Goal: Download file/media: Download file/media

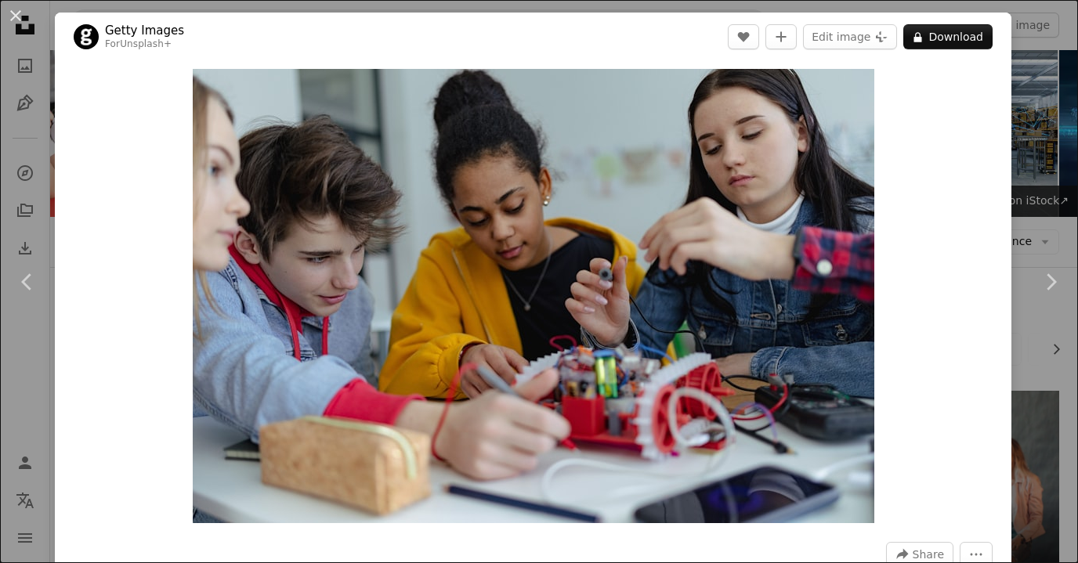
scroll to position [877, 0]
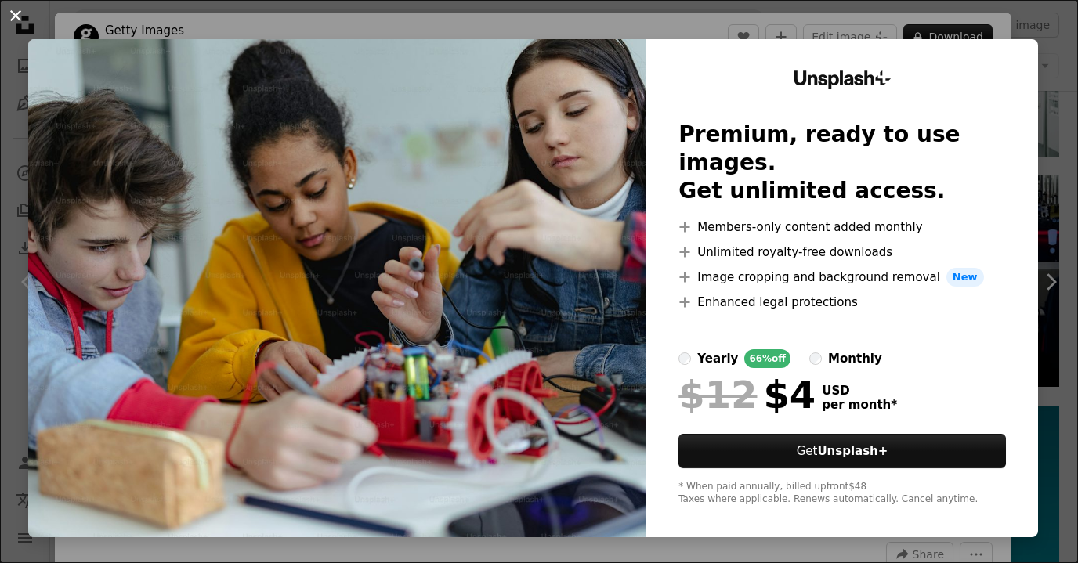
click at [16, 16] on button "An X shape" at bounding box center [15, 15] width 19 height 19
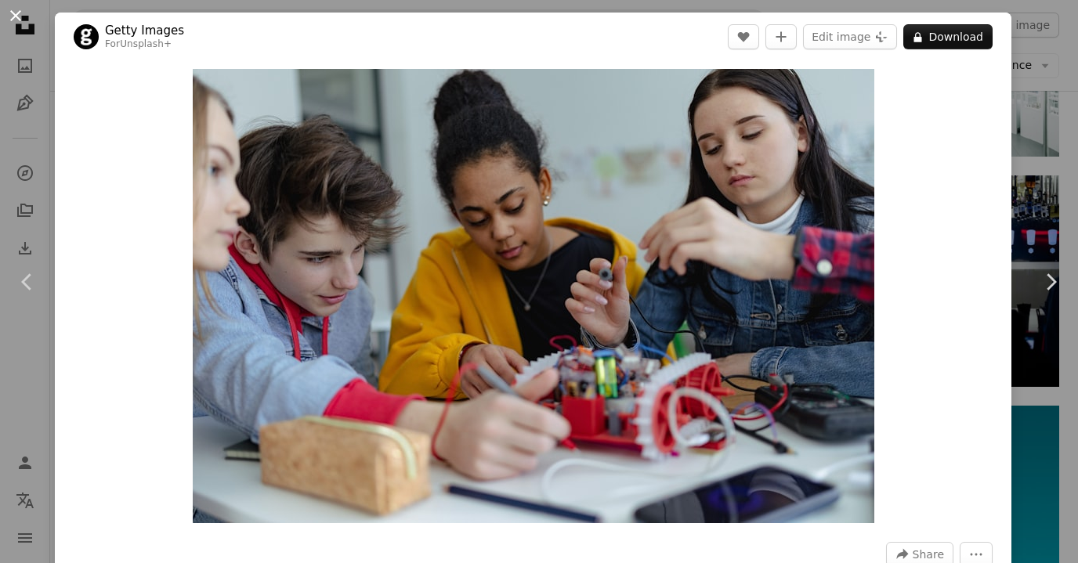
click at [21, 20] on button "An X shape" at bounding box center [15, 15] width 19 height 19
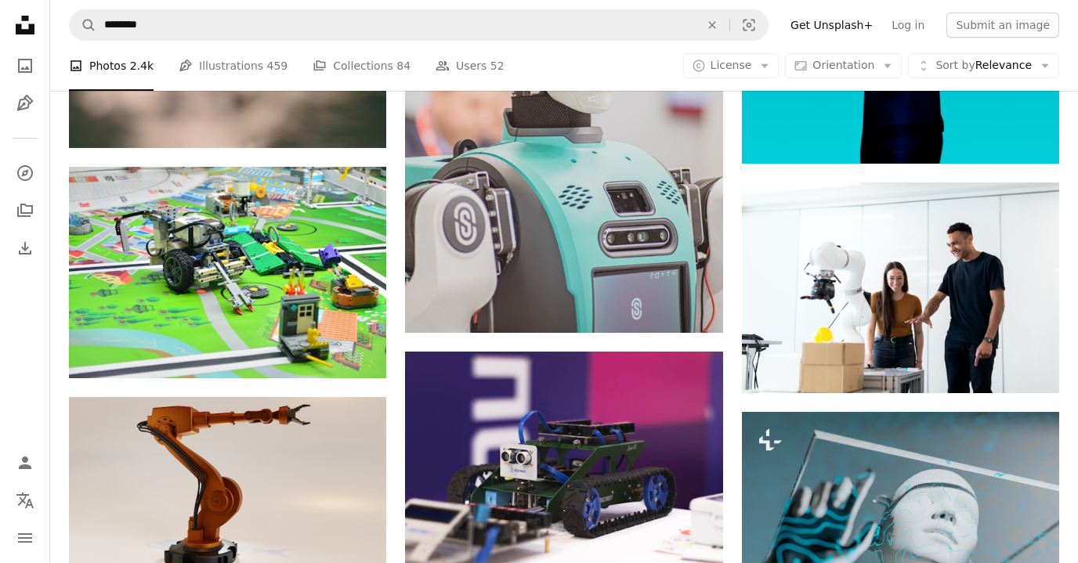
scroll to position [1598, 0]
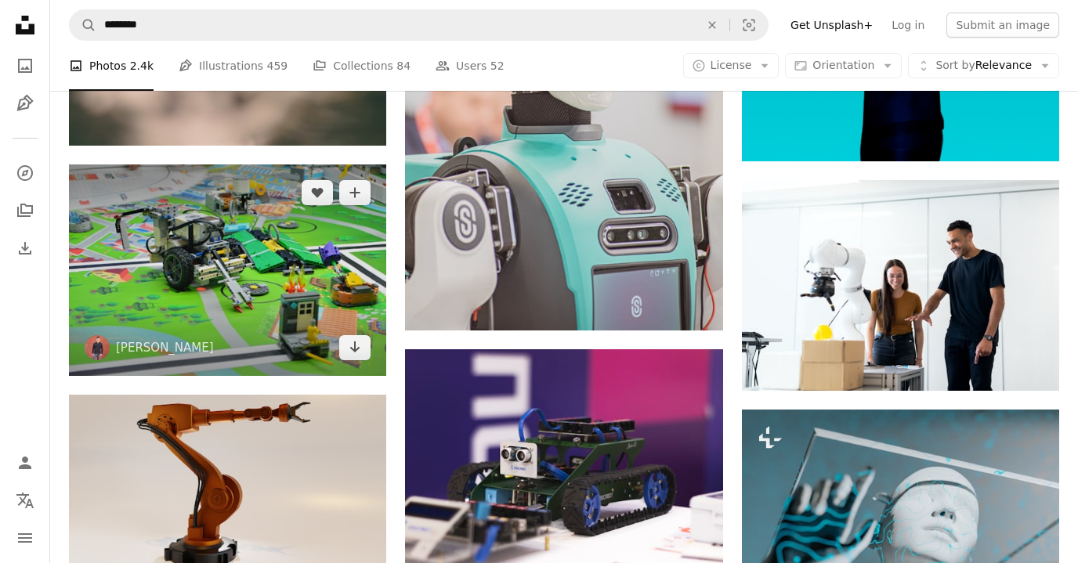
click at [283, 314] on img at bounding box center [227, 269] width 317 height 211
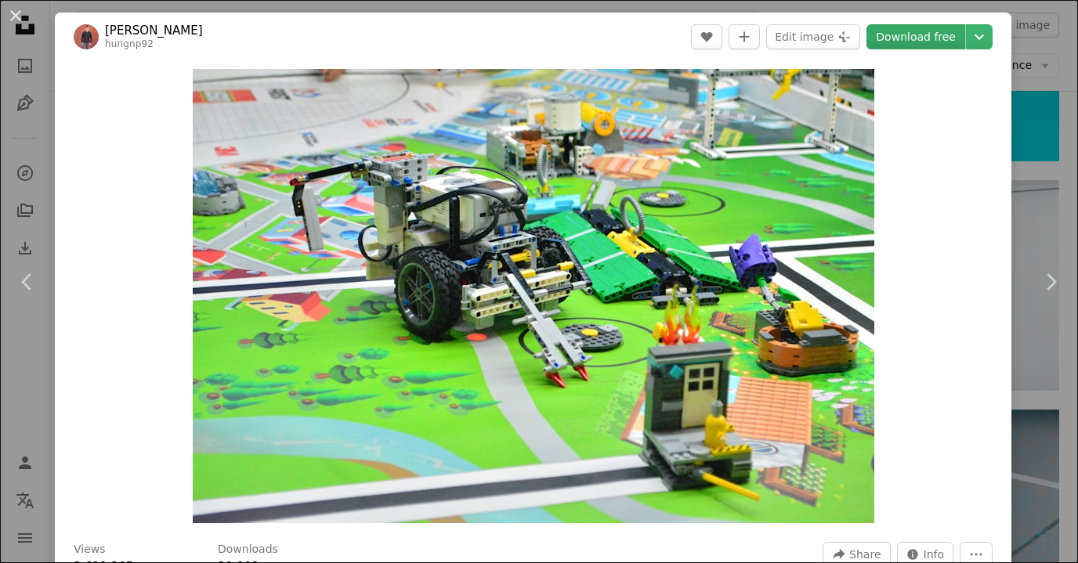
click at [929, 31] on link "Download free" at bounding box center [915, 36] width 99 height 25
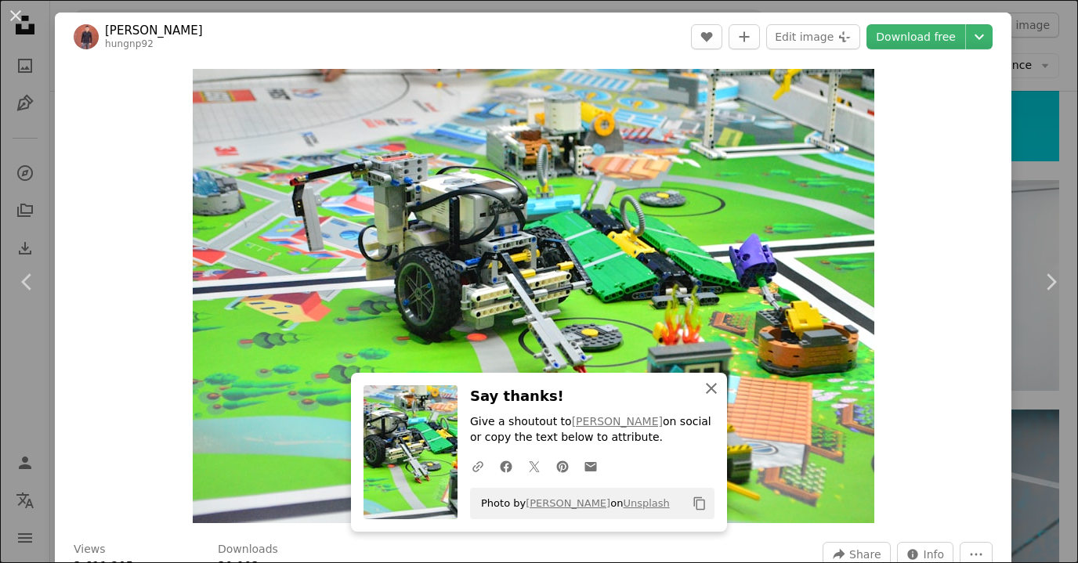
click at [711, 388] on icon "button" at bounding box center [711, 388] width 11 height 11
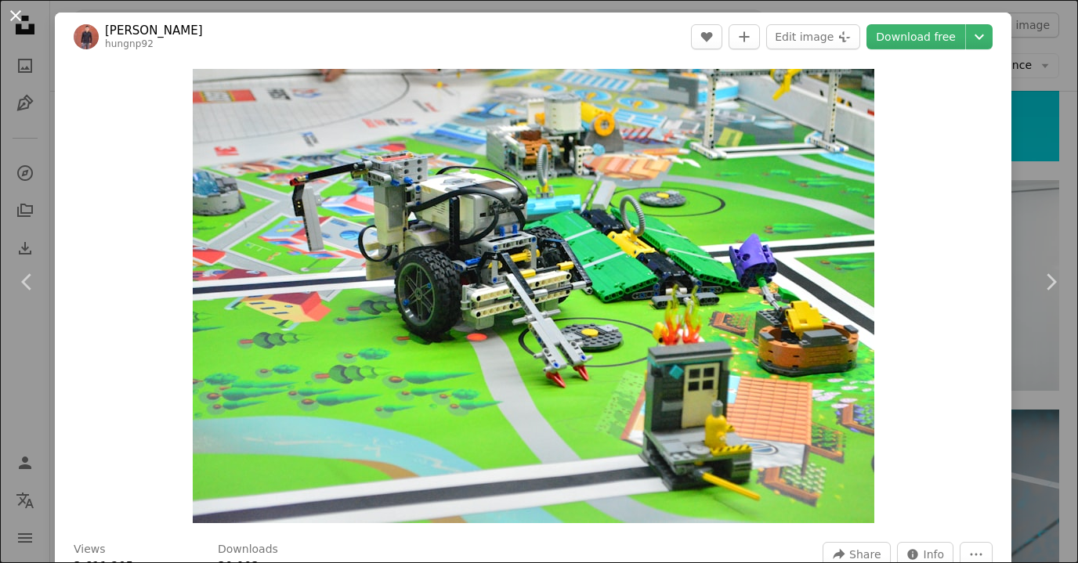
click at [11, 16] on button "An X shape" at bounding box center [15, 15] width 19 height 19
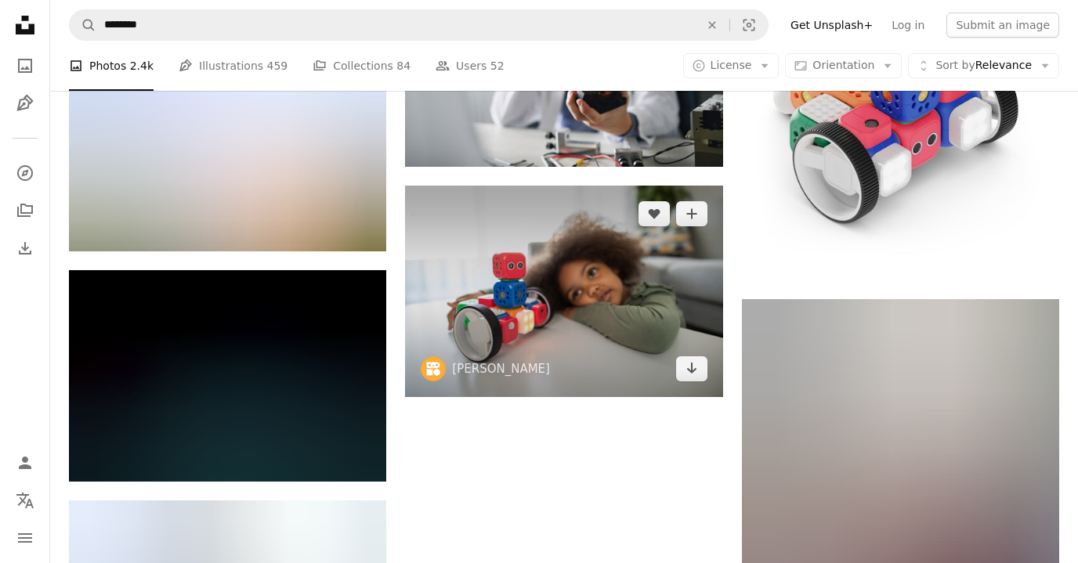
scroll to position [4104, 0]
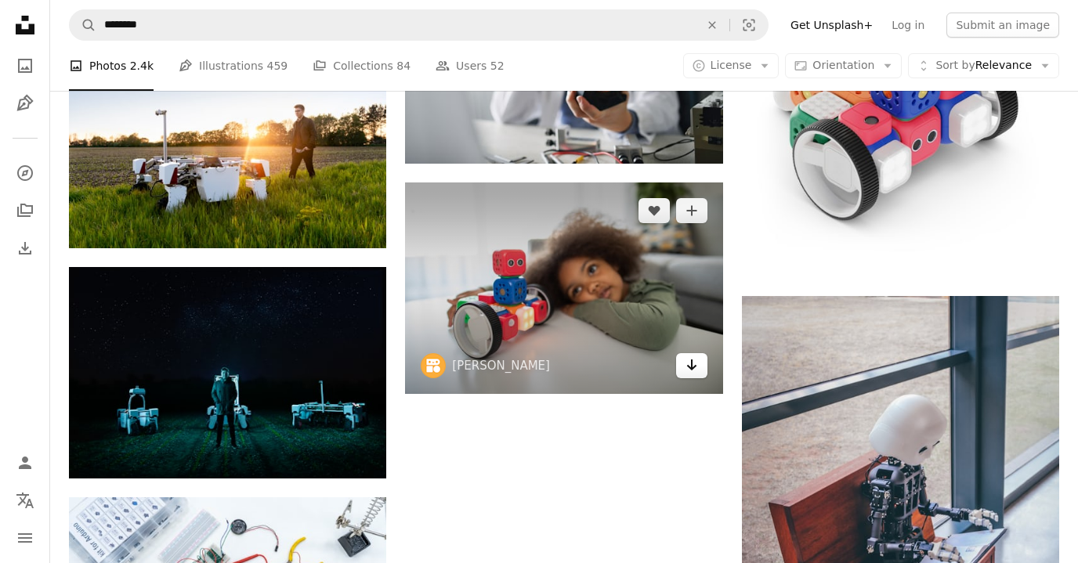
click at [696, 367] on icon "Download" at bounding box center [691, 365] width 10 height 11
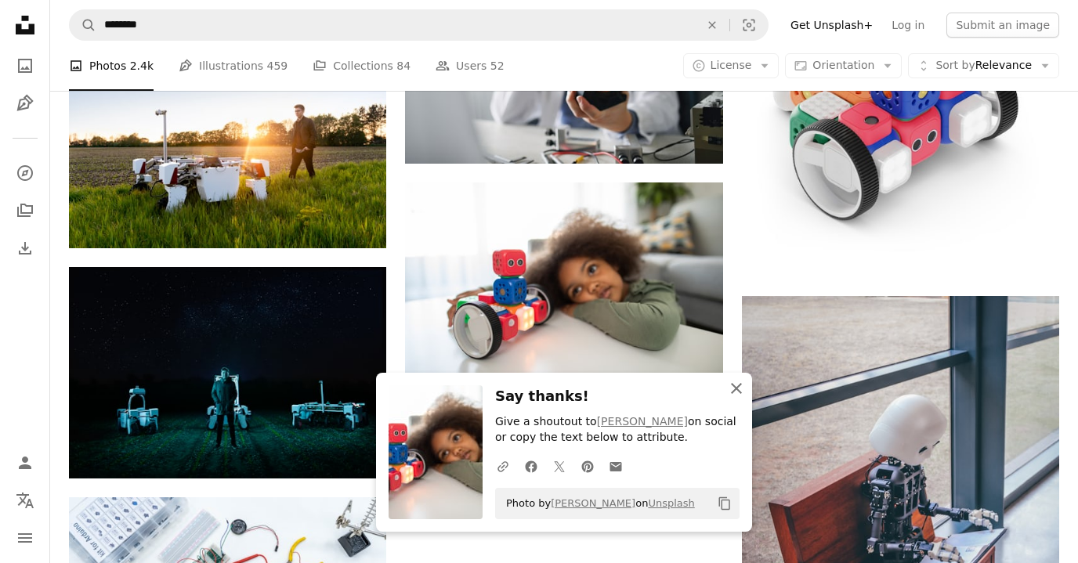
click at [738, 387] on icon "button" at bounding box center [736, 388] width 11 height 11
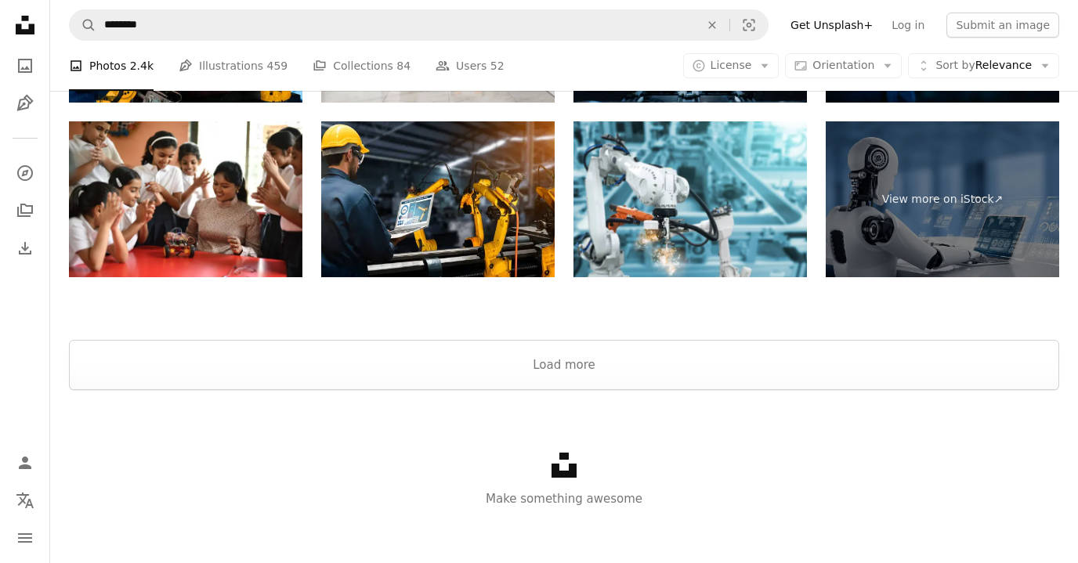
scroll to position [5319, 0]
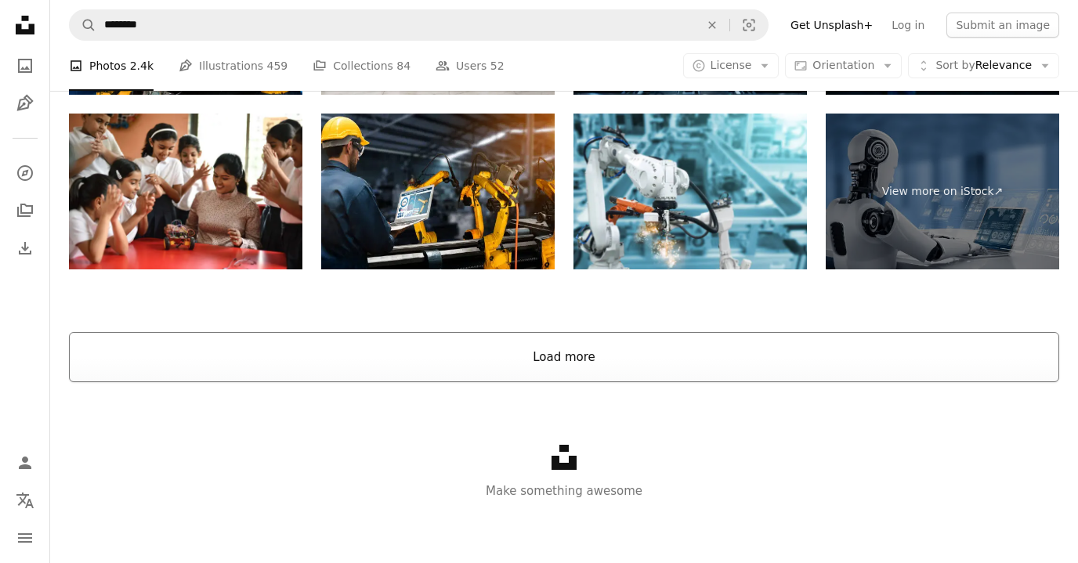
drag, startPoint x: 562, startPoint y: 389, endPoint x: 562, endPoint y: 378, distance: 11.7
click at [562, 389] on div "Unsplash logo Make something awesome" at bounding box center [564, 472] width 1028 height 181
click at [562, 378] on button "Load more" at bounding box center [564, 357] width 990 height 50
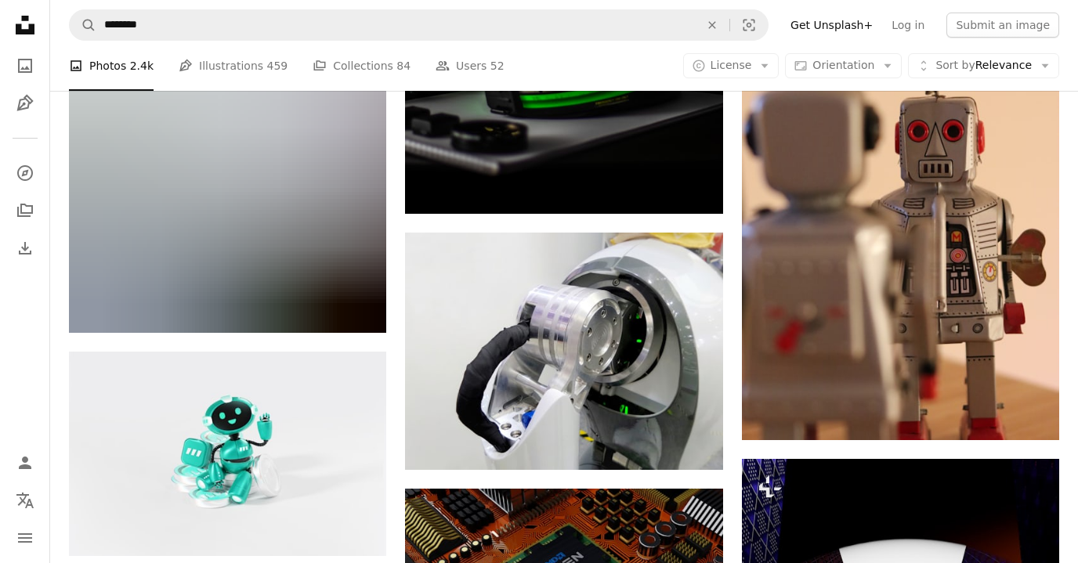
scroll to position [11742, 0]
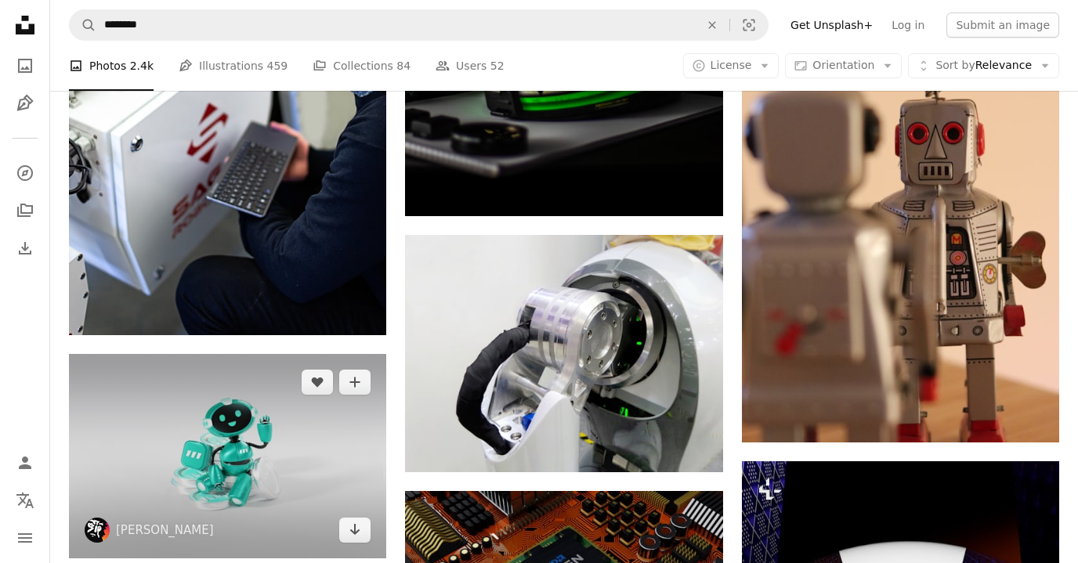
click at [333, 453] on img at bounding box center [227, 456] width 317 height 205
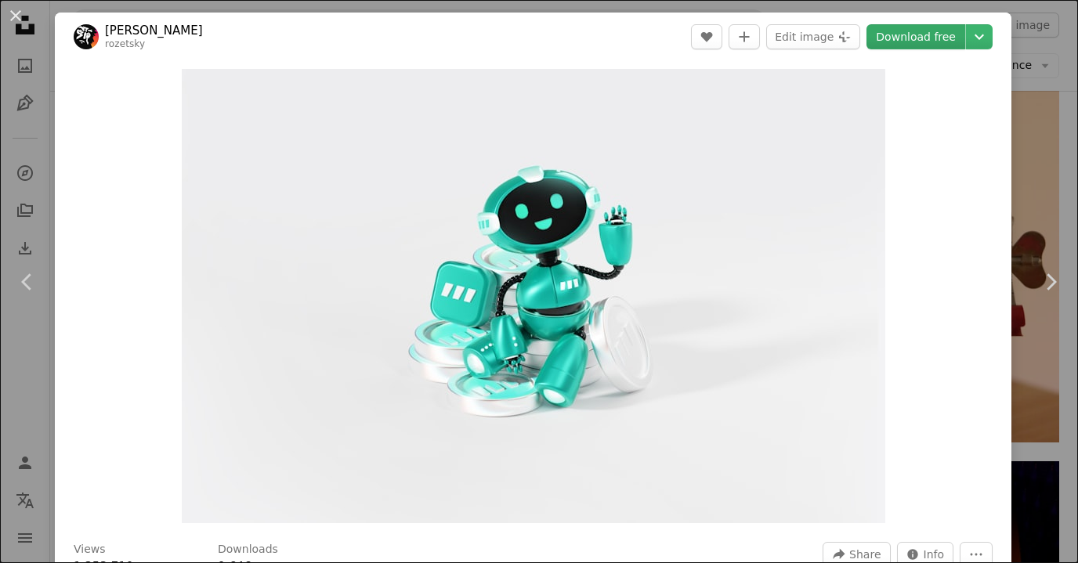
click at [934, 45] on link "Download free" at bounding box center [915, 36] width 99 height 25
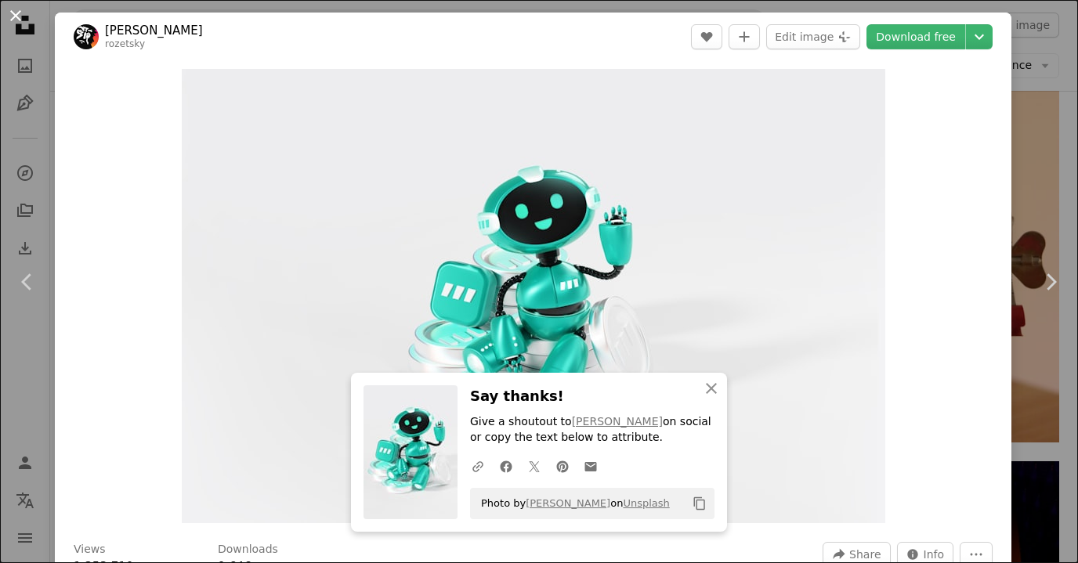
click at [16, 13] on button "An X shape" at bounding box center [15, 15] width 19 height 19
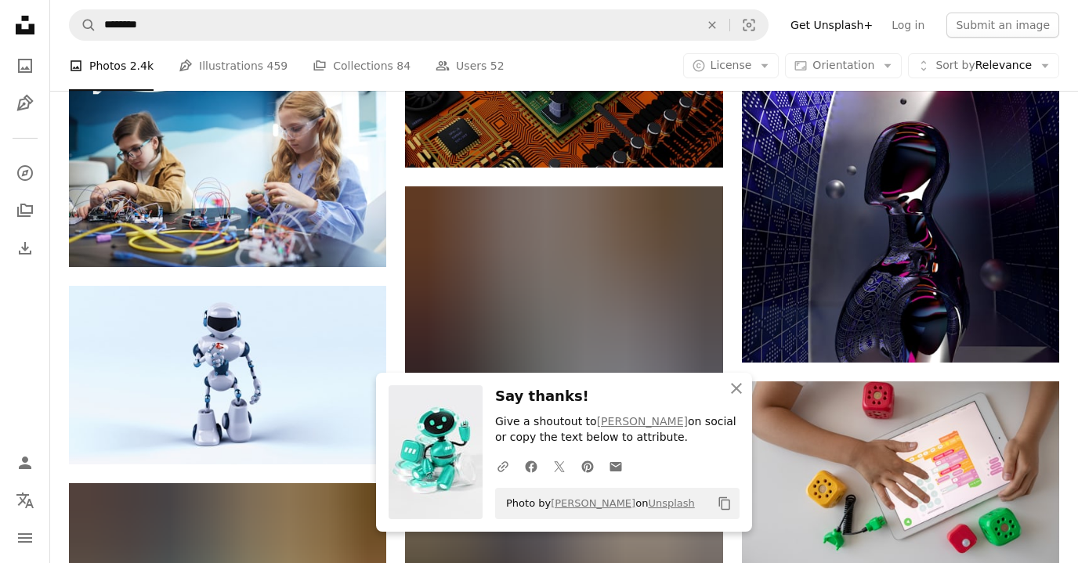
scroll to position [12274, 0]
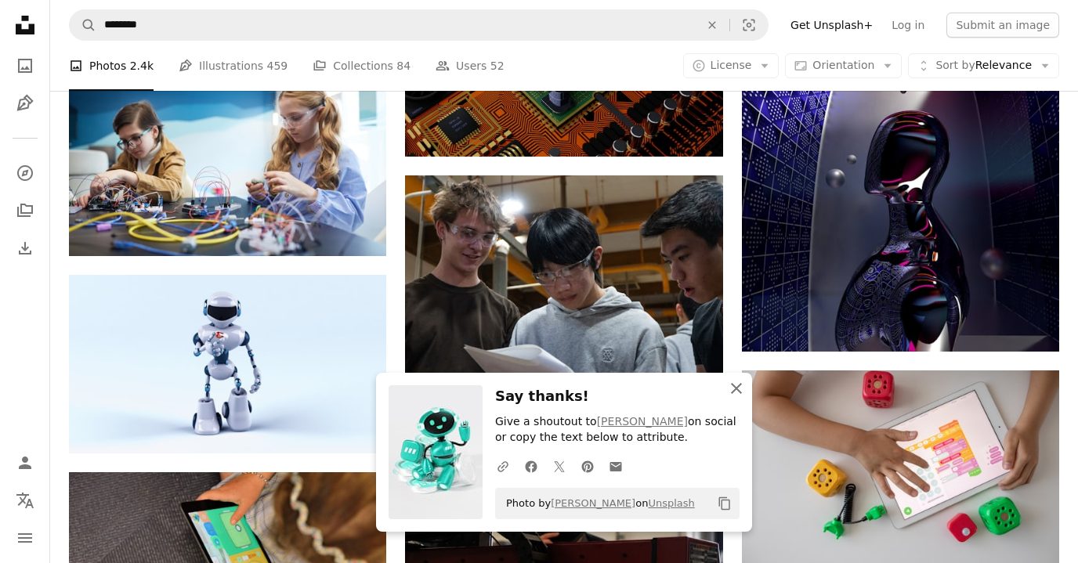
click at [735, 385] on icon "An X shape" at bounding box center [736, 388] width 19 height 19
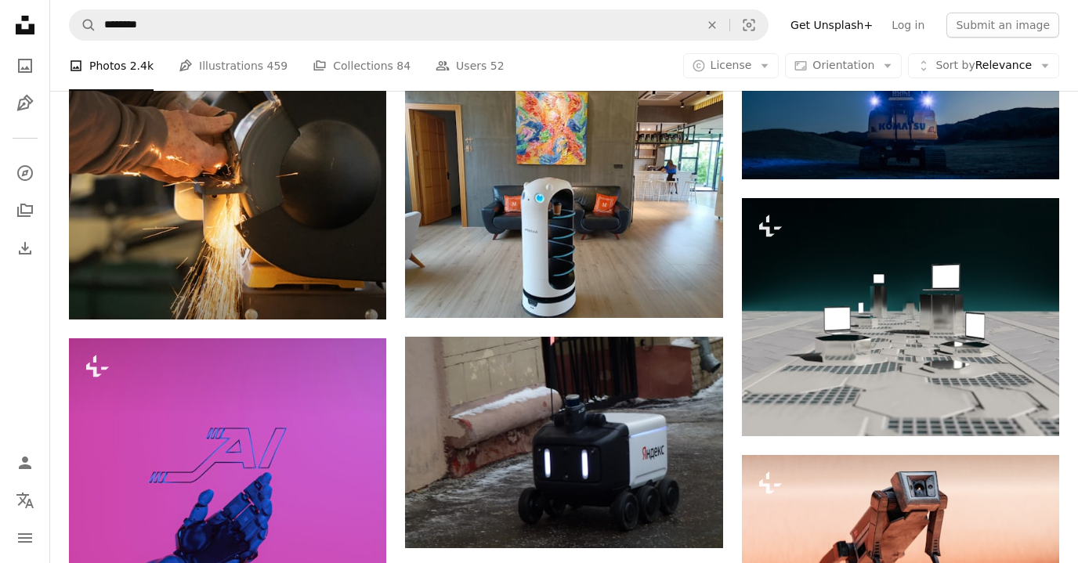
scroll to position [12901, 0]
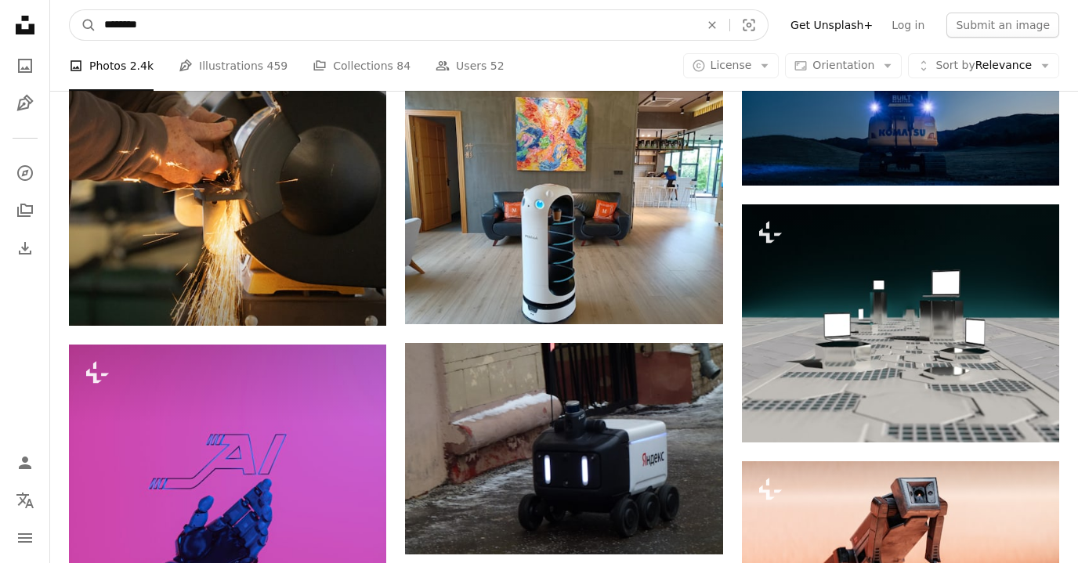
drag, startPoint x: 157, startPoint y: 38, endPoint x: 157, endPoint y: 8, distance: 29.8
click at [157, 8] on nav "A magnifying glass ******** An X shape Visual search Filters Get Unsplash+ Log …" at bounding box center [564, 25] width 1028 height 50
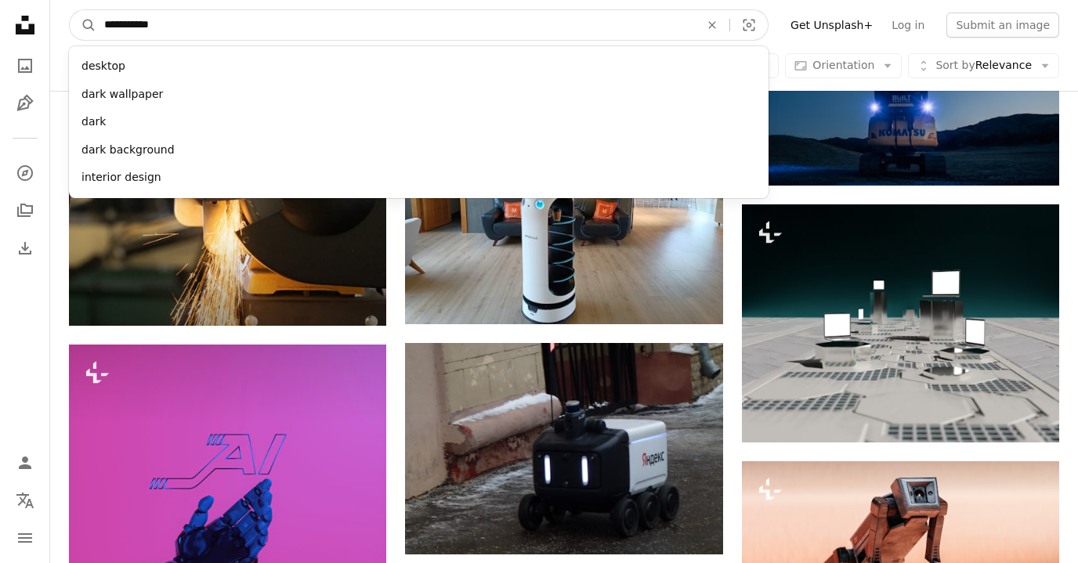
type input "**********"
click at [70, 10] on button "A magnifying glass" at bounding box center [83, 25] width 27 height 30
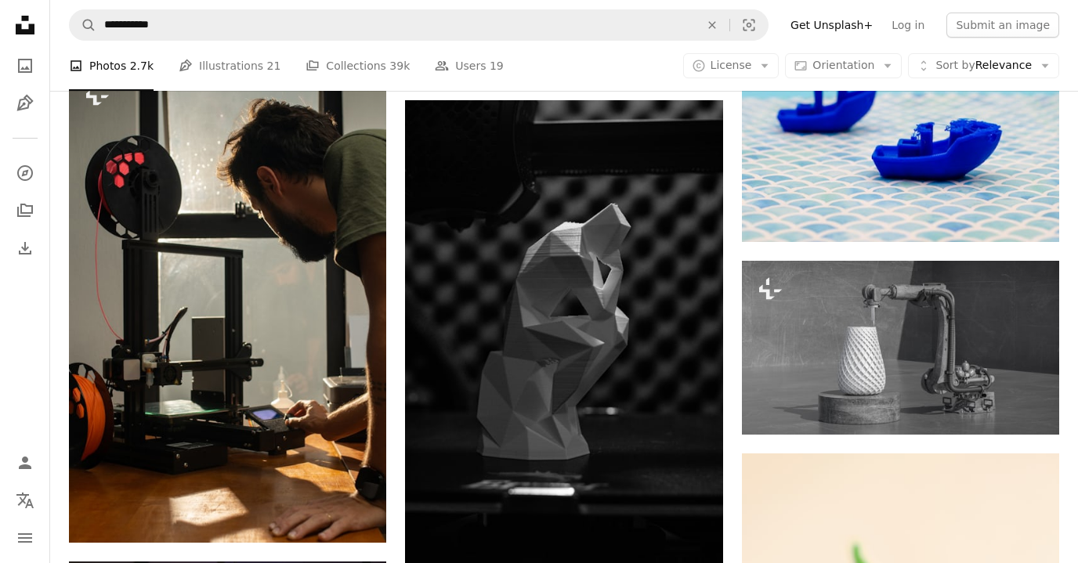
scroll to position [1772, 0]
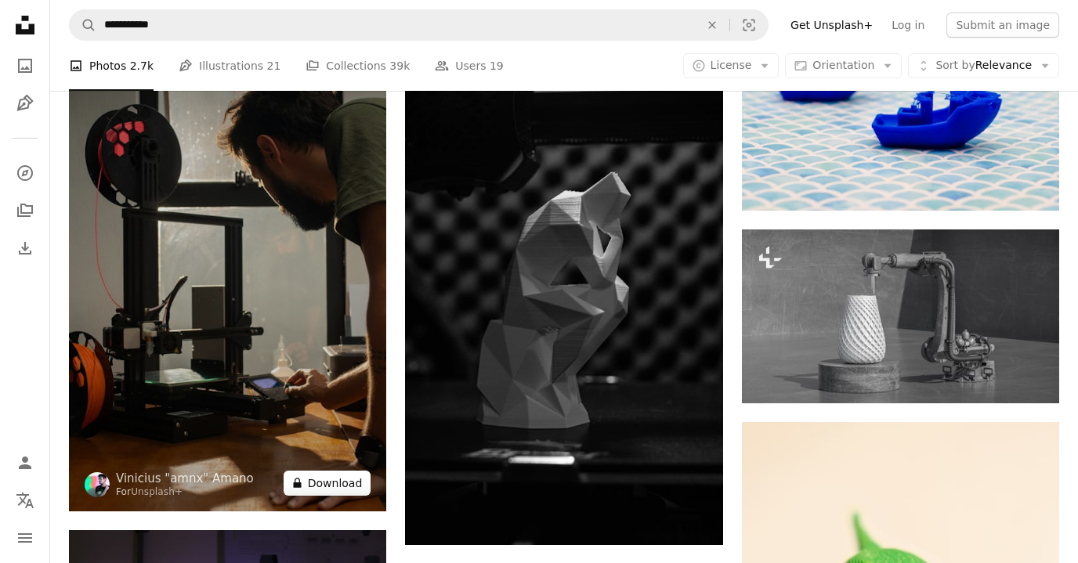
click at [354, 484] on button "A lock Download" at bounding box center [328, 483] width 88 height 25
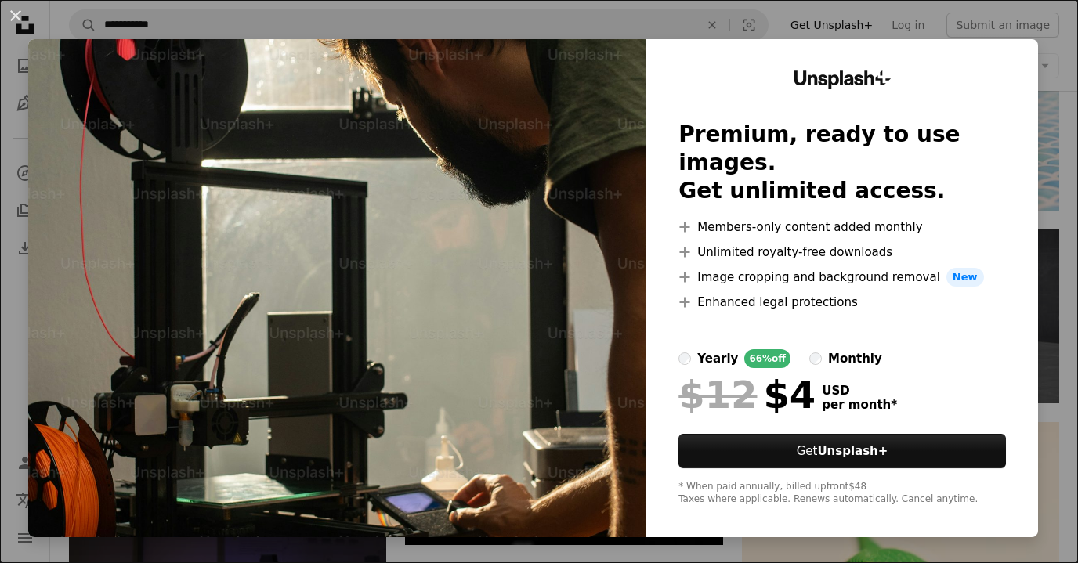
click at [587, 74] on img at bounding box center [337, 288] width 618 height 498
click at [13, 18] on button "An X shape" at bounding box center [15, 15] width 19 height 19
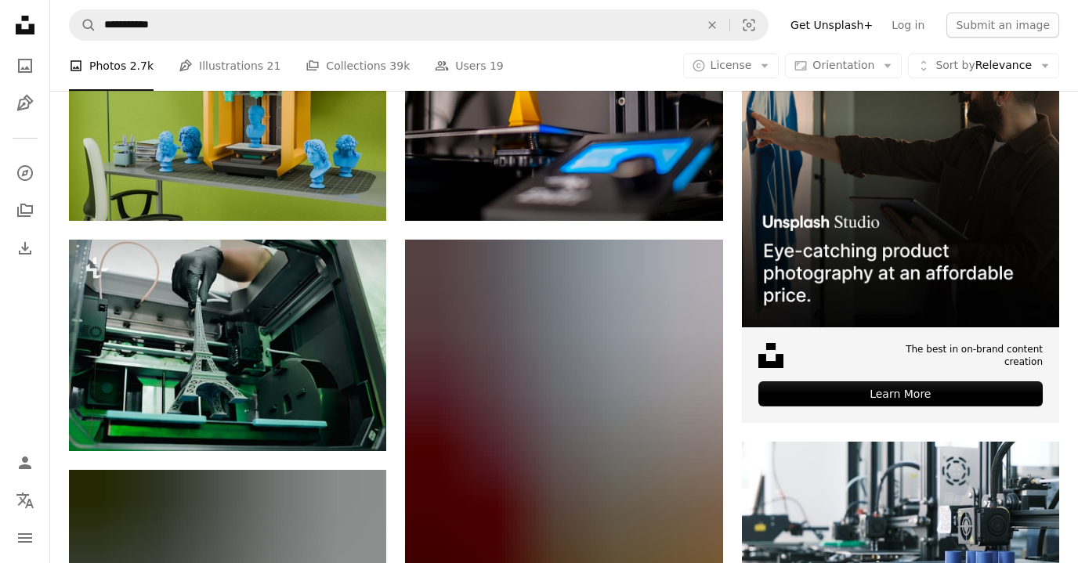
scroll to position [394, 0]
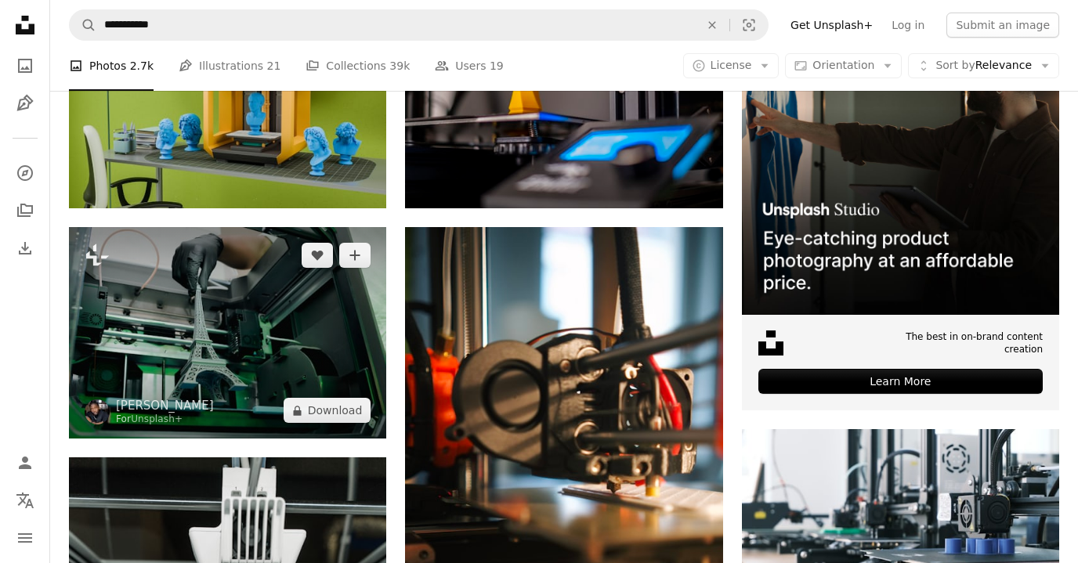
click at [237, 306] on img at bounding box center [227, 332] width 317 height 211
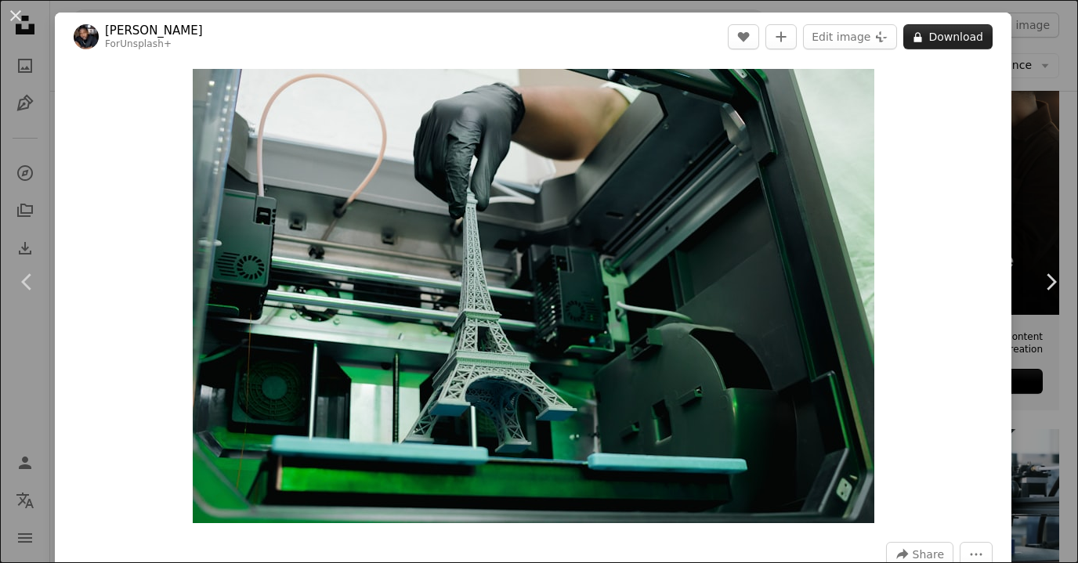
click at [950, 34] on button "A lock Download" at bounding box center [947, 36] width 89 height 25
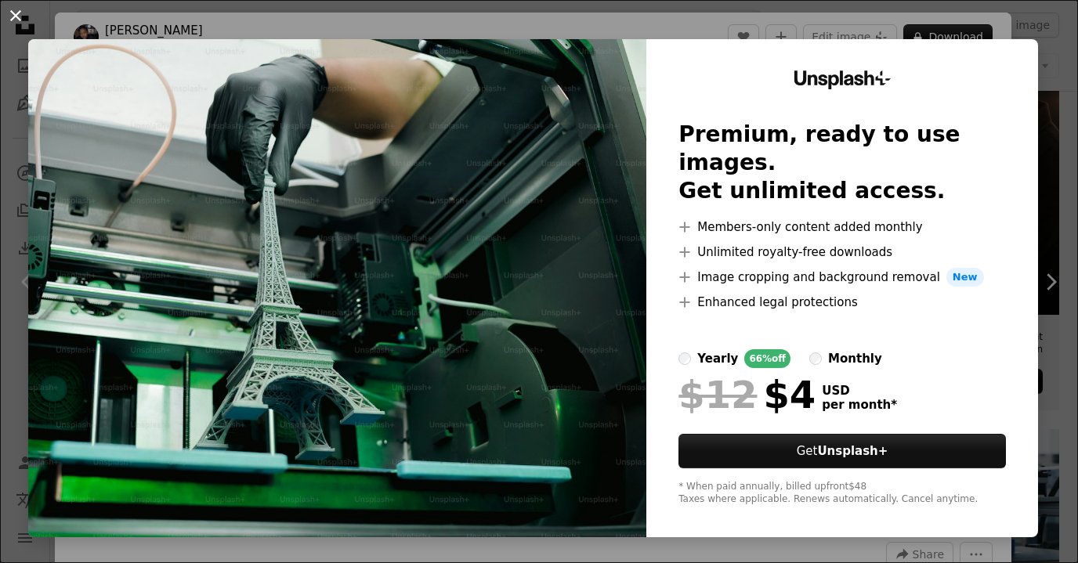
click at [18, 16] on button "An X shape" at bounding box center [15, 15] width 19 height 19
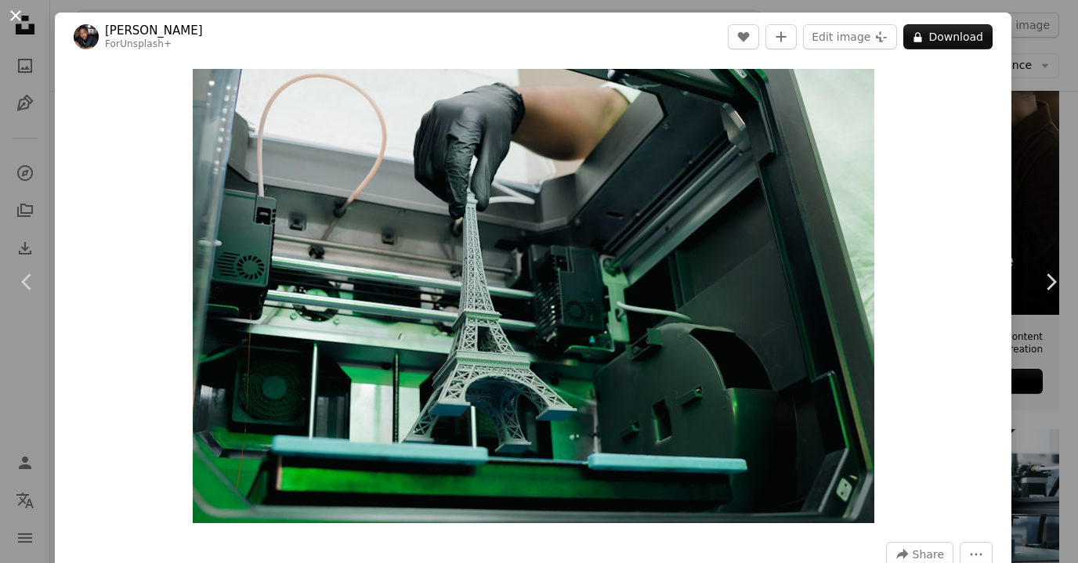
click at [23, 7] on button "An X shape" at bounding box center [15, 15] width 19 height 19
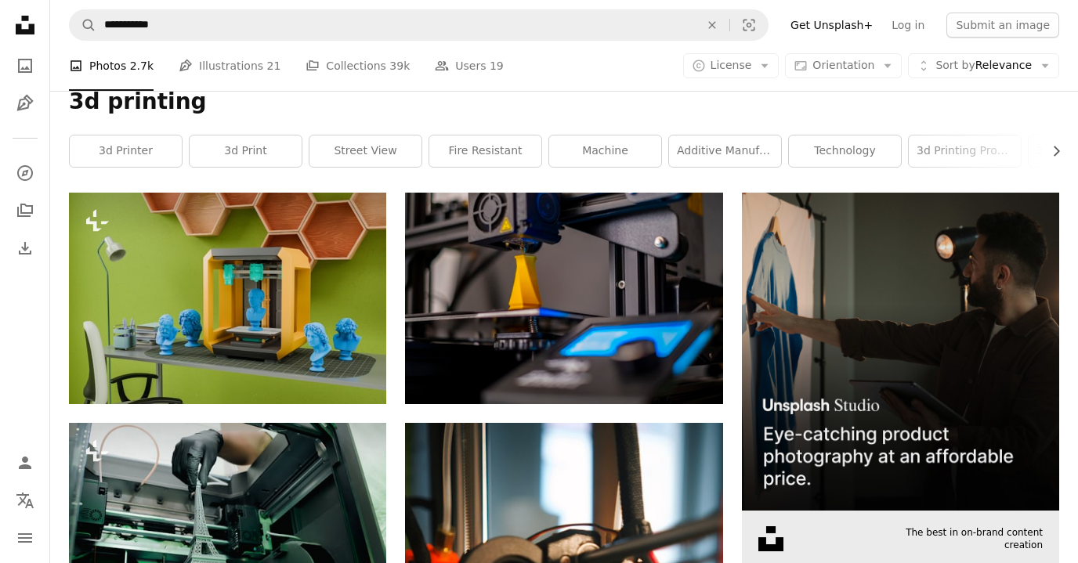
scroll to position [143, 0]
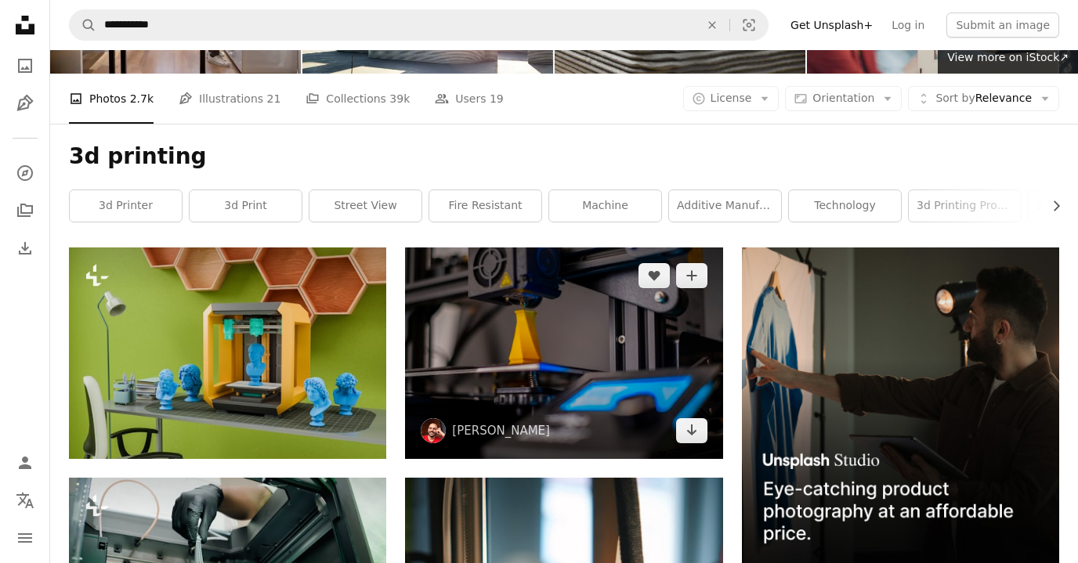
click at [616, 321] on img at bounding box center [563, 353] width 317 height 211
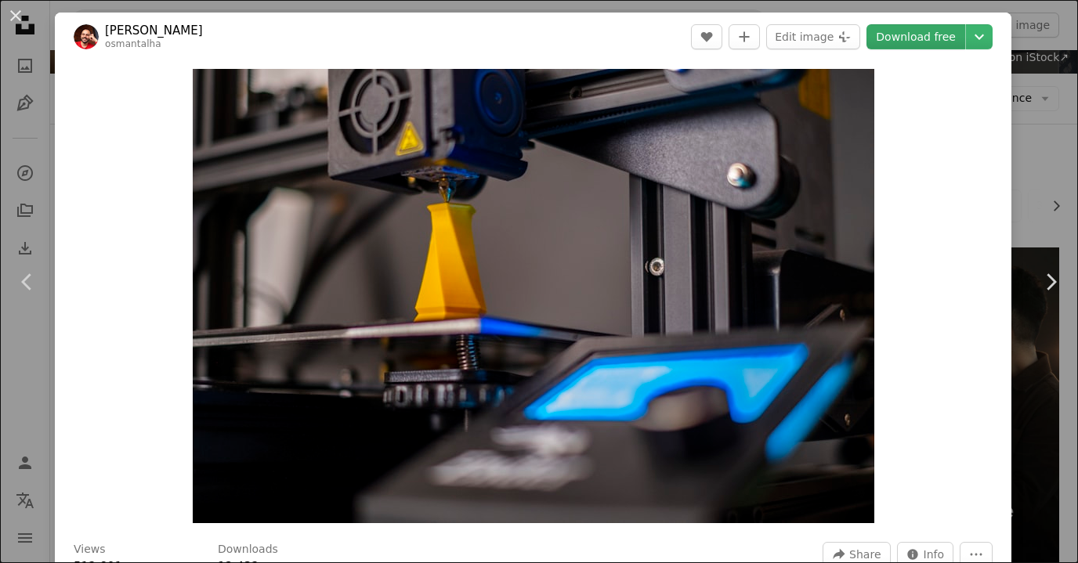
click at [922, 30] on link "Download free" at bounding box center [915, 36] width 99 height 25
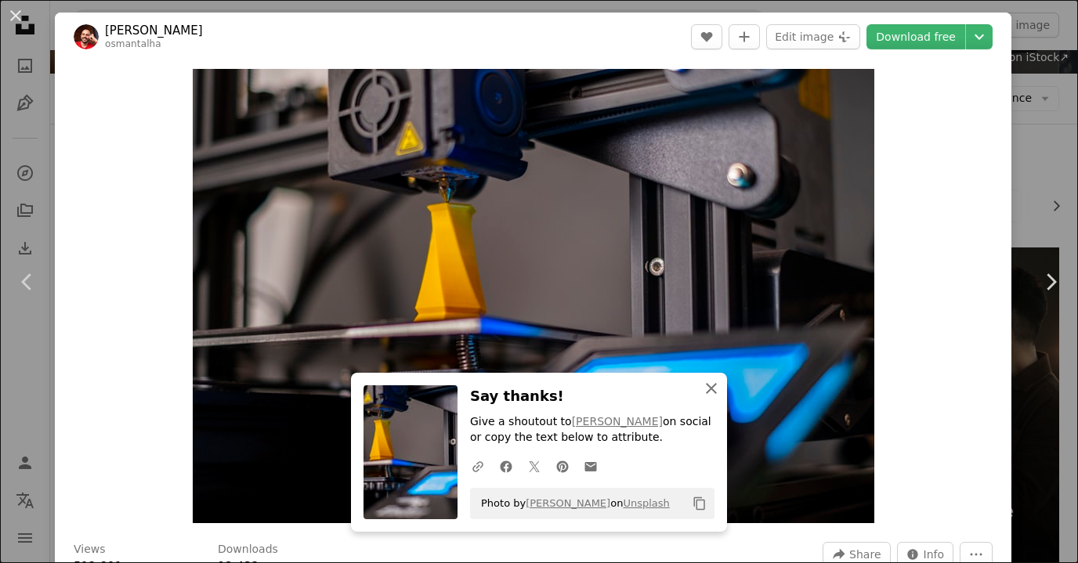
click at [710, 390] on icon "An X shape" at bounding box center [711, 388] width 19 height 19
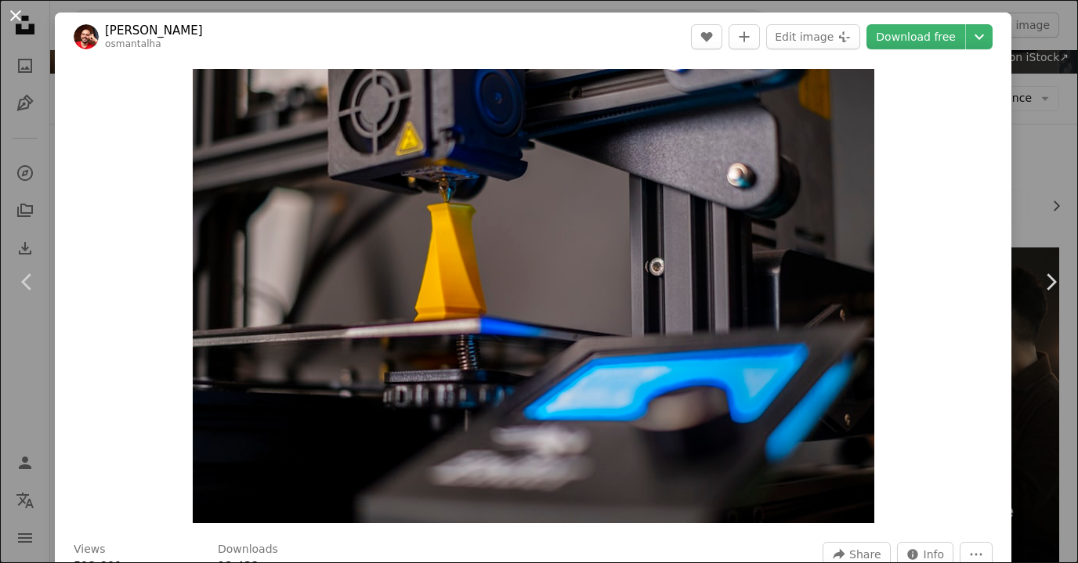
click at [9, 17] on button "An X shape" at bounding box center [15, 15] width 19 height 19
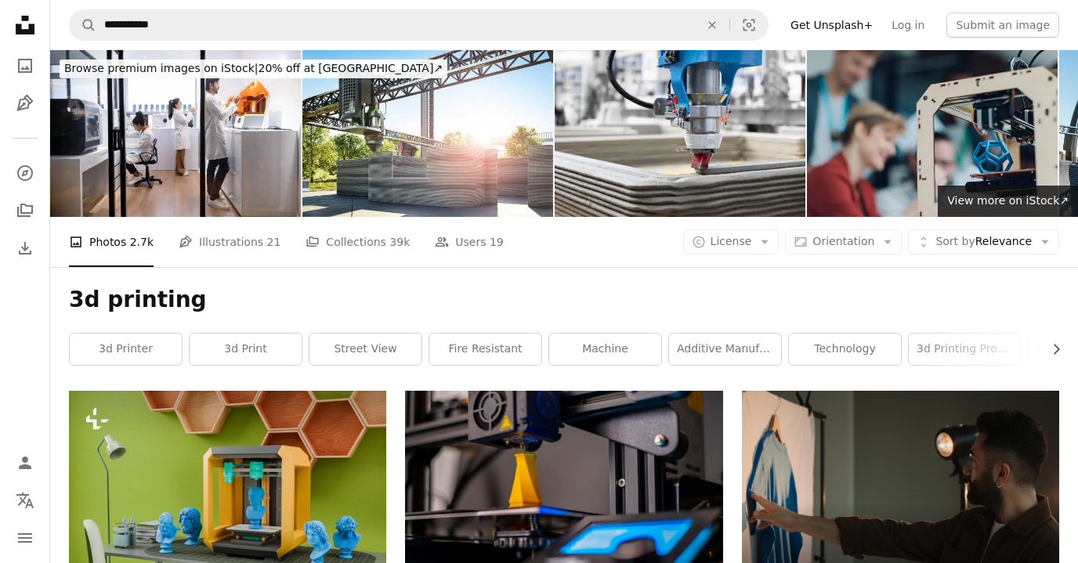
click at [1042, 303] on h1 "3d printing" at bounding box center [564, 300] width 990 height 28
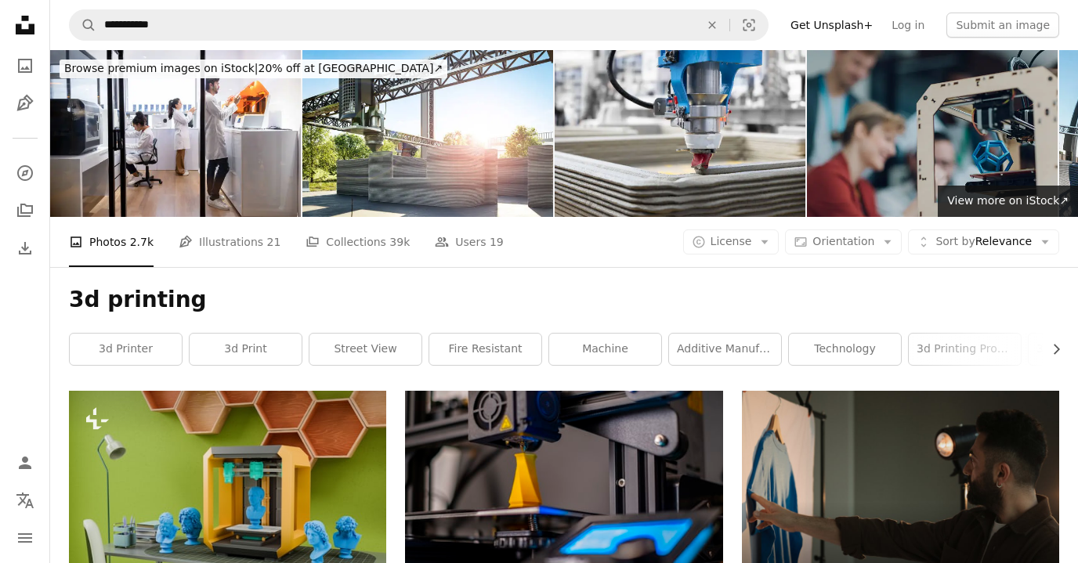
click at [945, 144] on img at bounding box center [932, 133] width 251 height 167
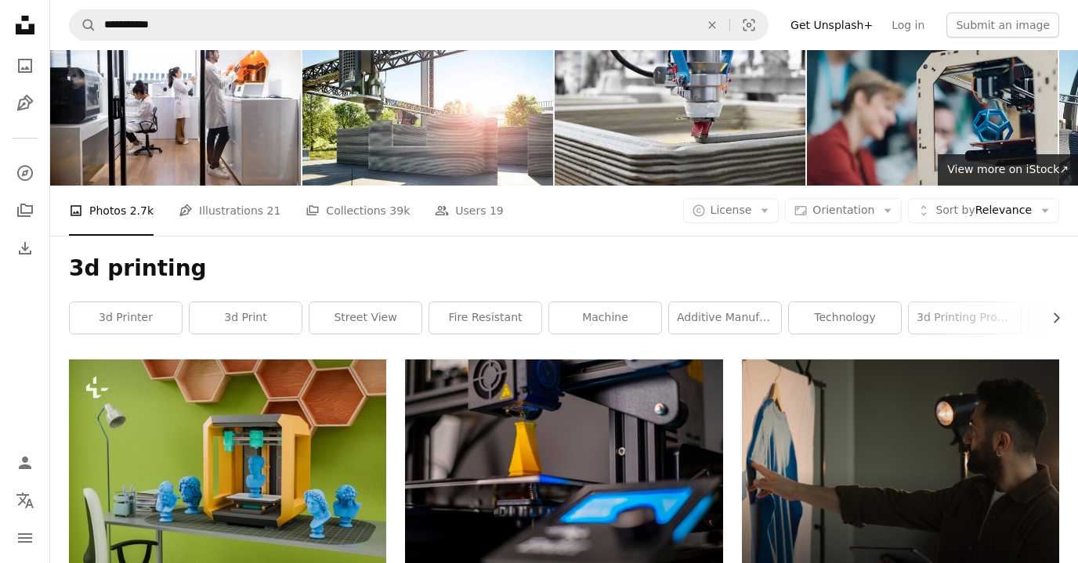
scroll to position [63, 0]
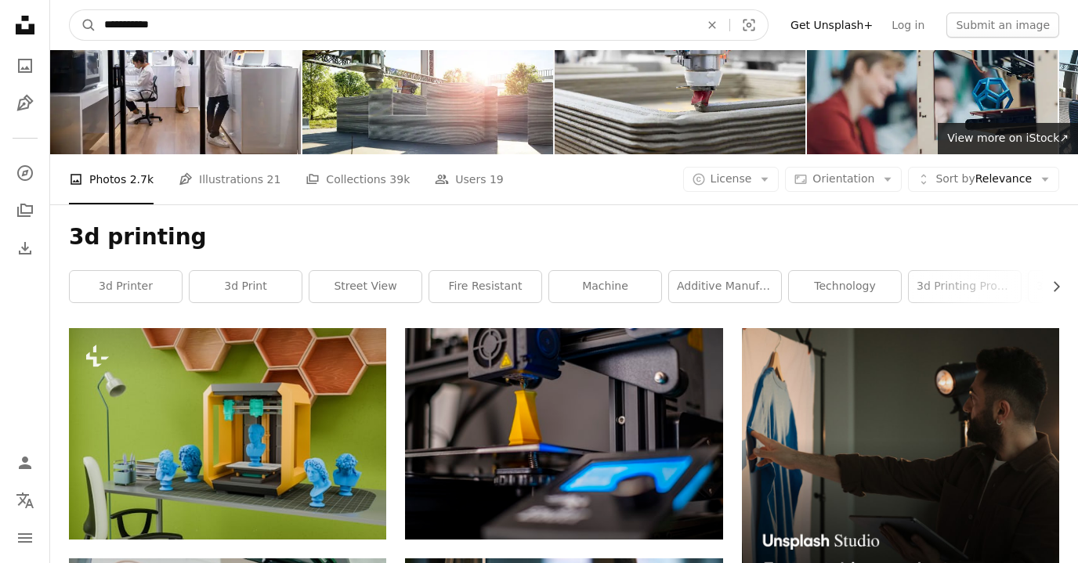
drag, startPoint x: 168, startPoint y: 27, endPoint x: 96, endPoint y: 27, distance: 72.1
click at [96, 27] on input "**********" at bounding box center [395, 25] width 598 height 30
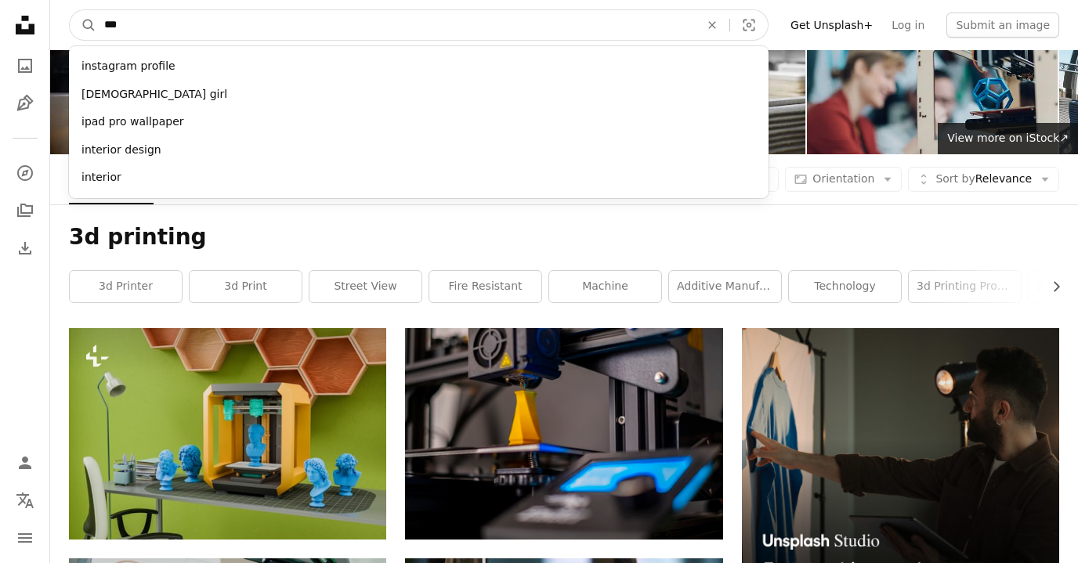
type input "***"
click at [70, 10] on button "A magnifying glass" at bounding box center [83, 25] width 27 height 30
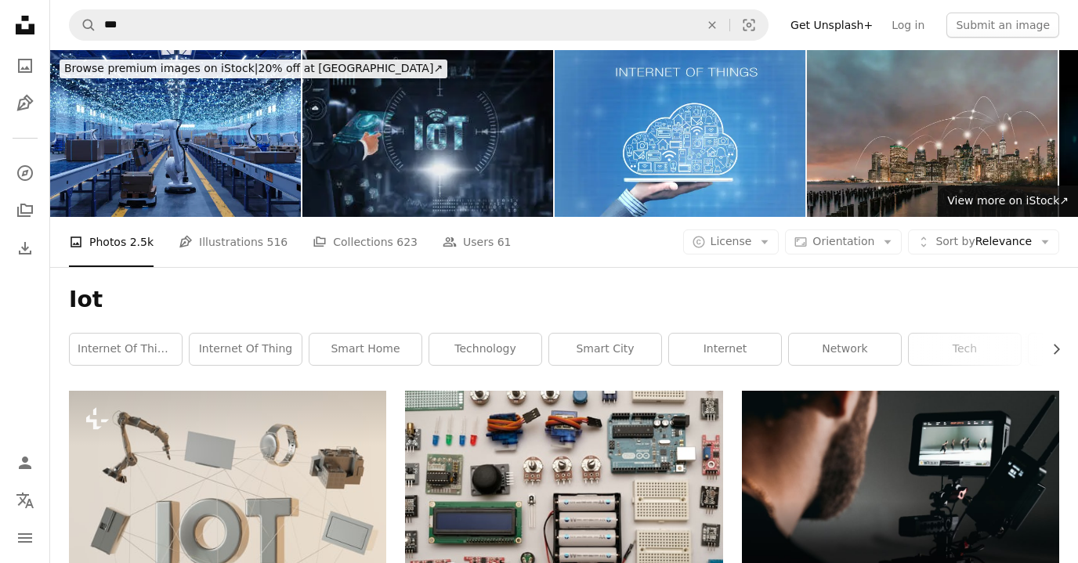
click at [468, 133] on img at bounding box center [427, 133] width 251 height 167
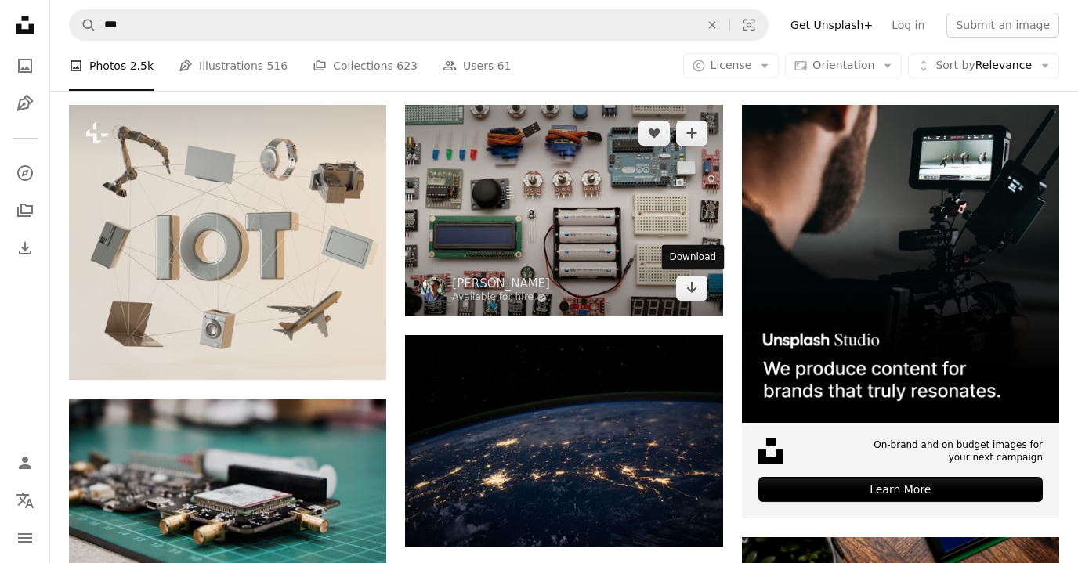
scroll to position [282, 0]
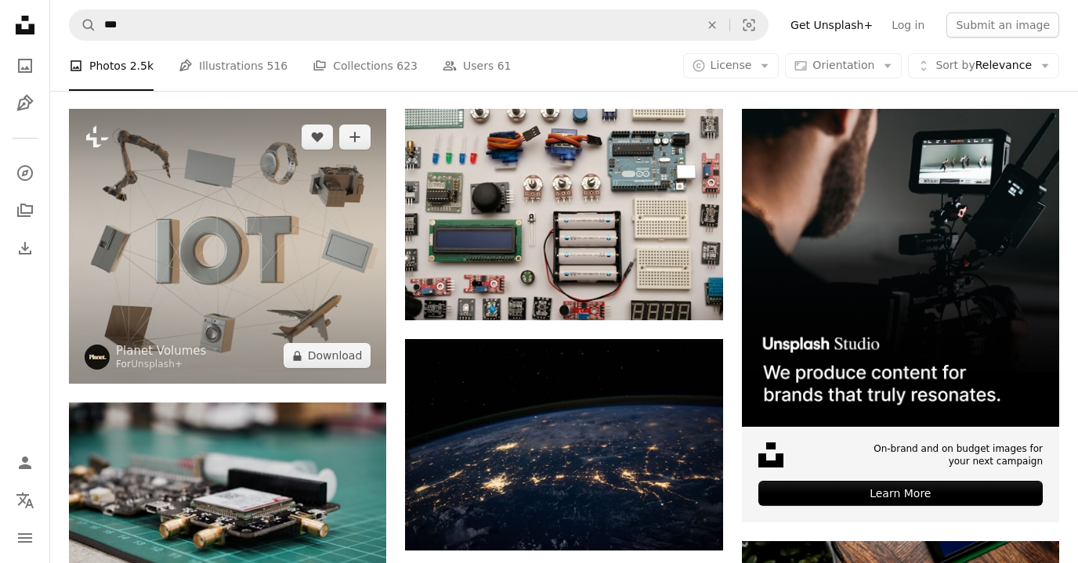
click at [283, 161] on img at bounding box center [227, 246] width 317 height 275
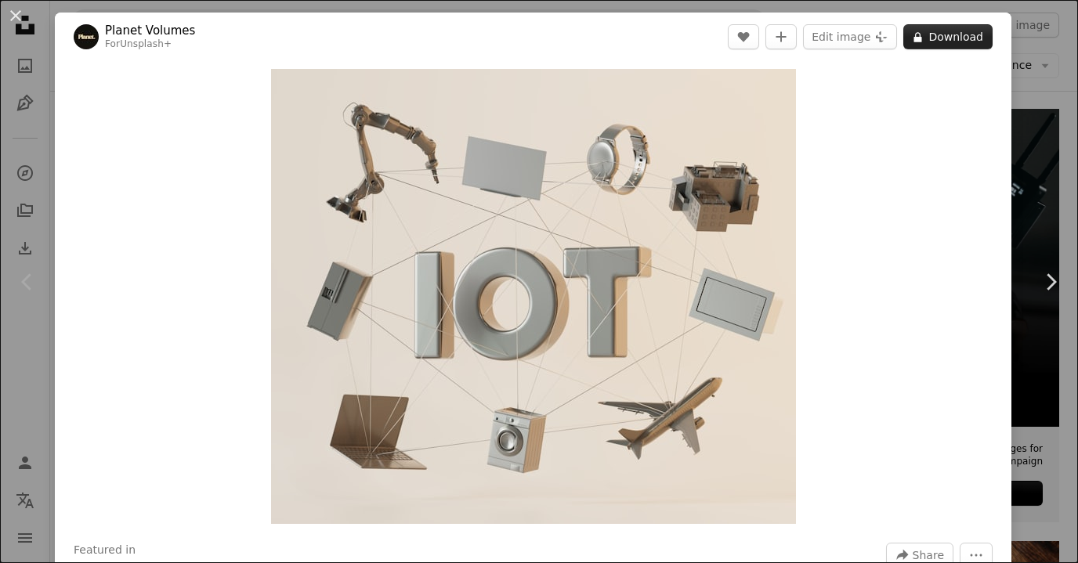
click at [922, 40] on icon at bounding box center [918, 37] width 8 height 10
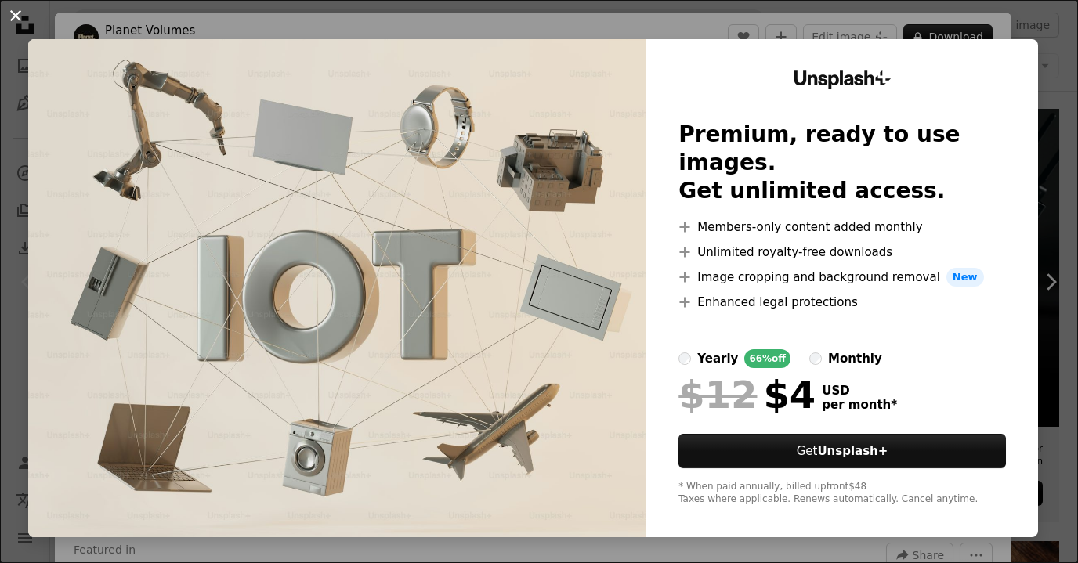
click at [15, 16] on button "An X shape" at bounding box center [15, 15] width 19 height 19
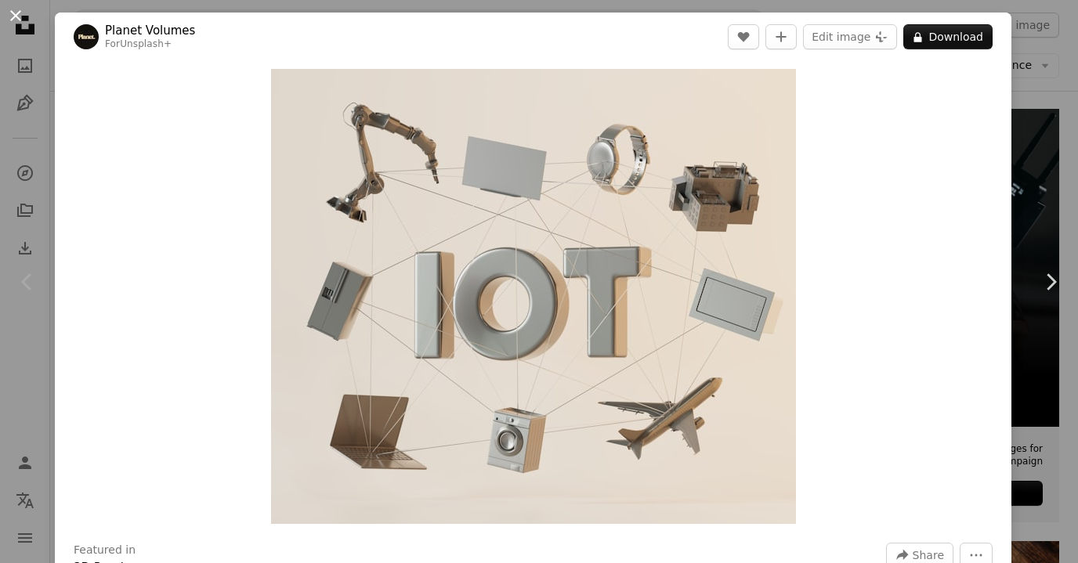
click at [15, 20] on button "An X shape" at bounding box center [15, 15] width 19 height 19
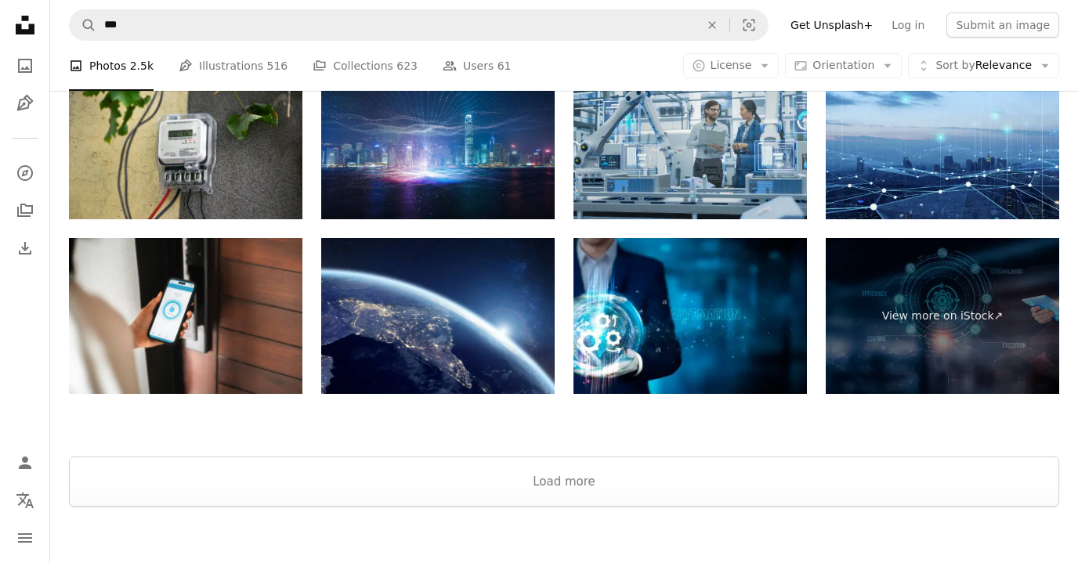
scroll to position [2632, 0]
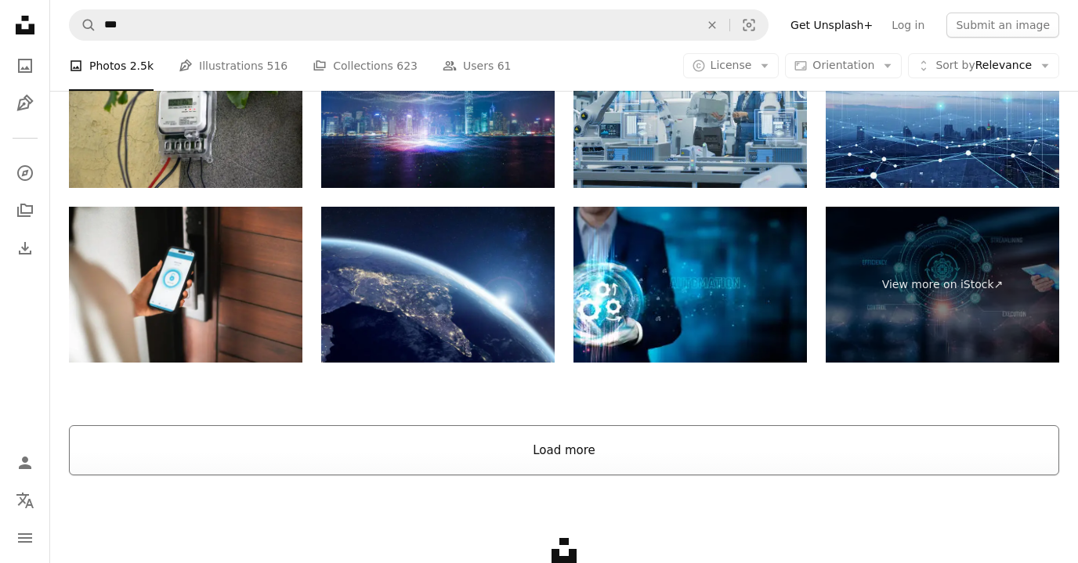
click at [562, 451] on button "Load more" at bounding box center [564, 450] width 990 height 50
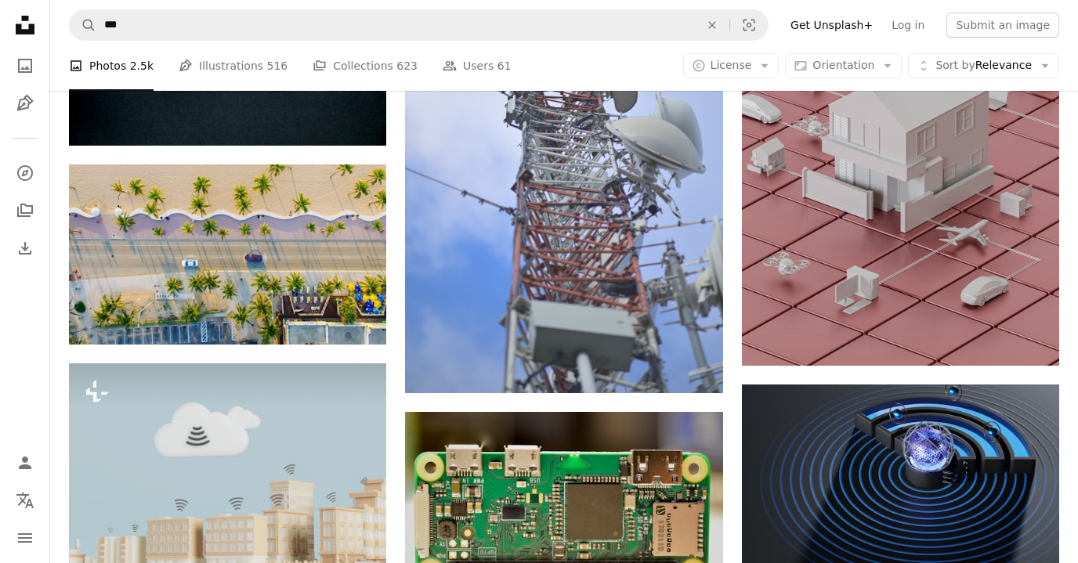
scroll to position [4543, 0]
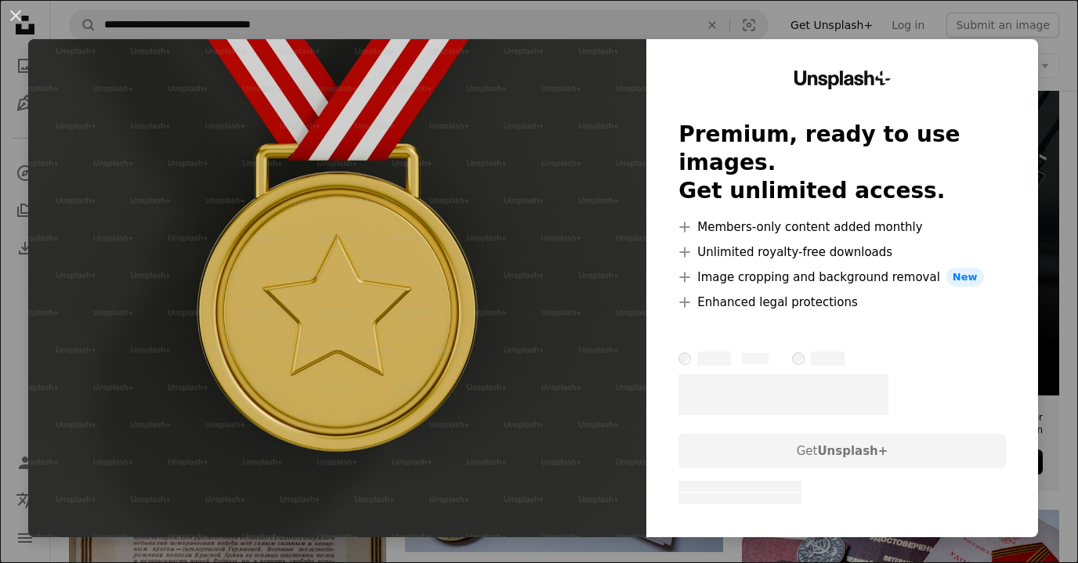
scroll to position [313, 0]
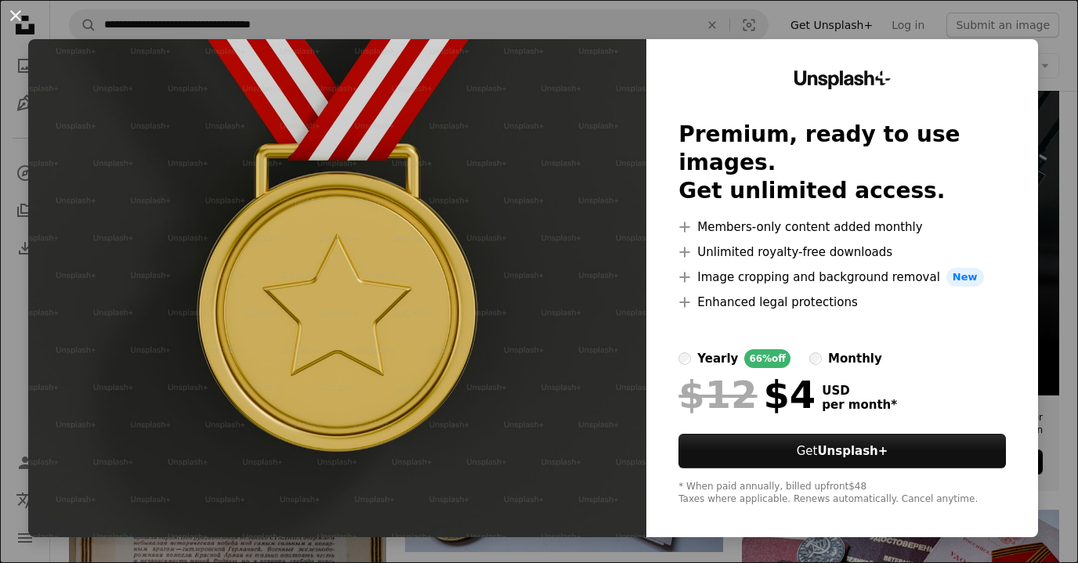
click at [11, 14] on button "An X shape" at bounding box center [15, 15] width 19 height 19
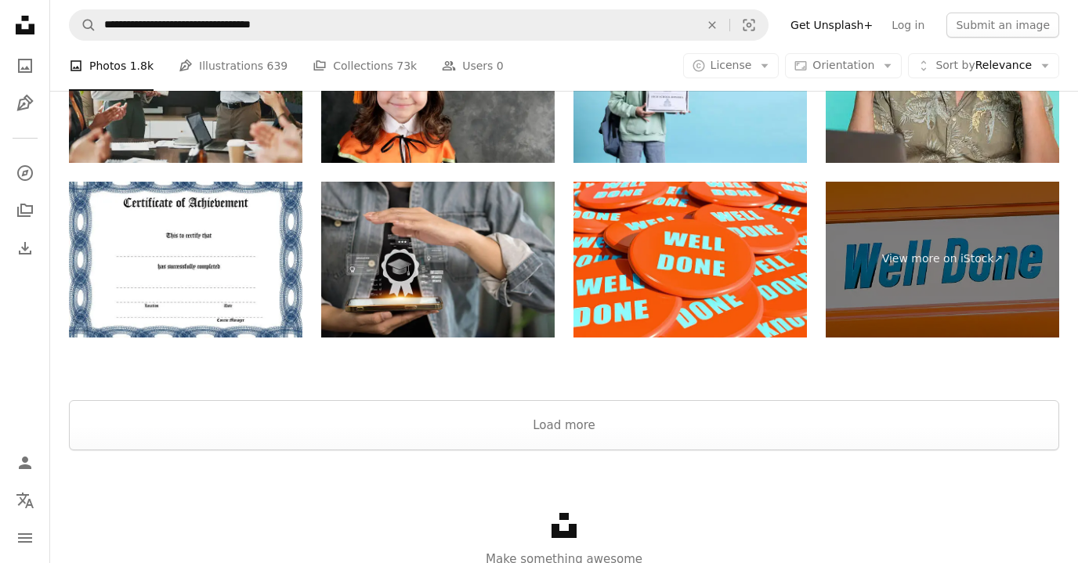
scroll to position [2945, 0]
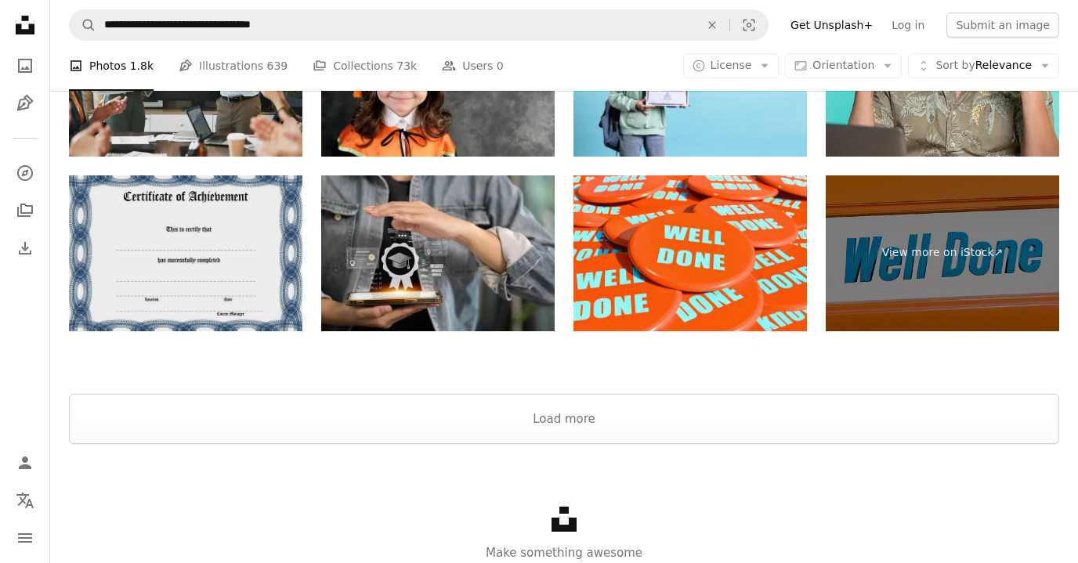
click at [236, 276] on img at bounding box center [185, 253] width 233 height 156
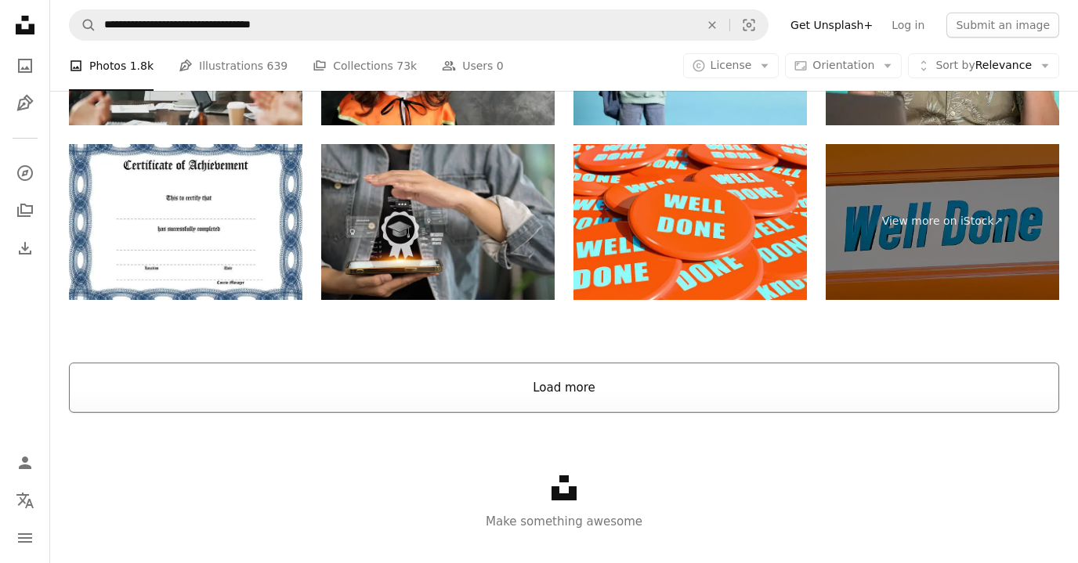
scroll to position [3007, 0]
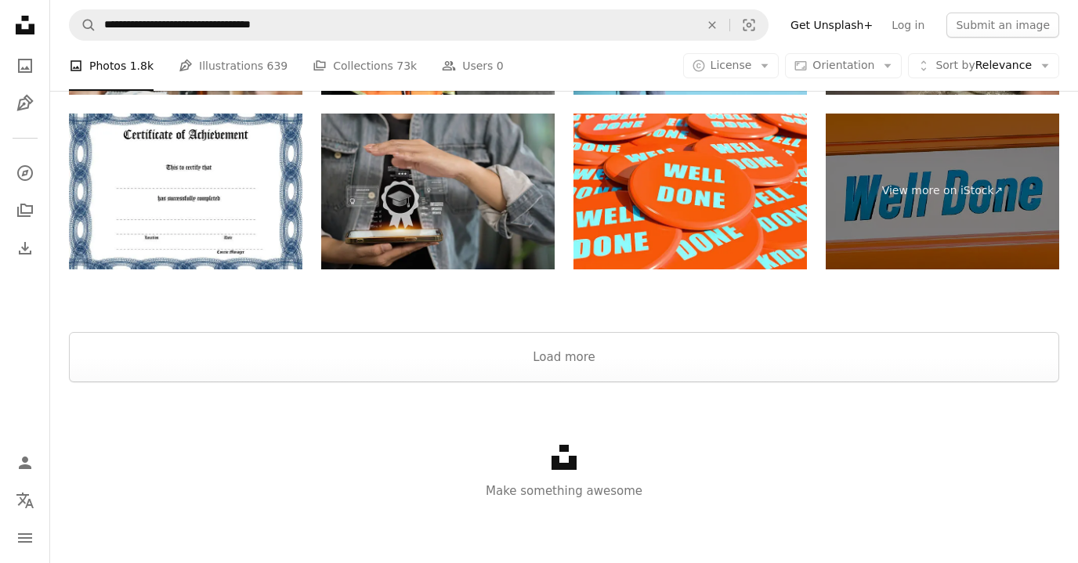
click at [475, 210] on img at bounding box center [437, 192] width 233 height 156
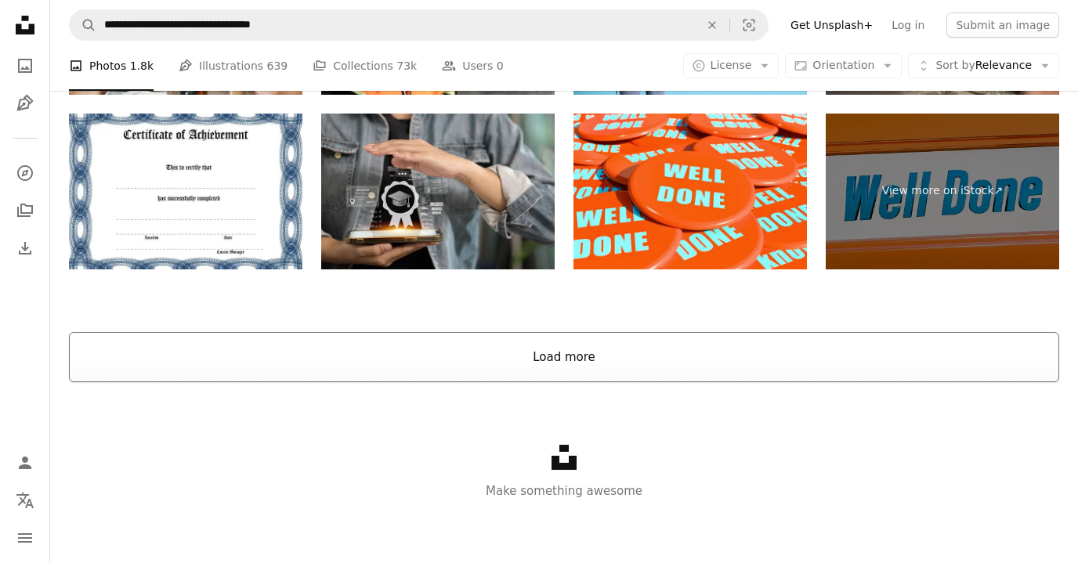
click at [560, 374] on button "Load more" at bounding box center [564, 357] width 990 height 50
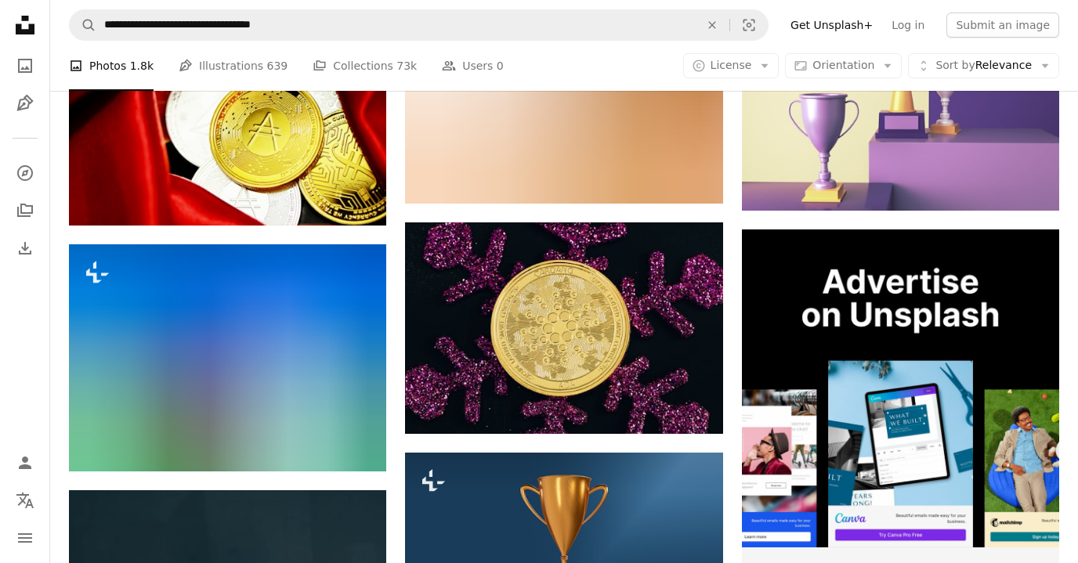
scroll to position [5858, 0]
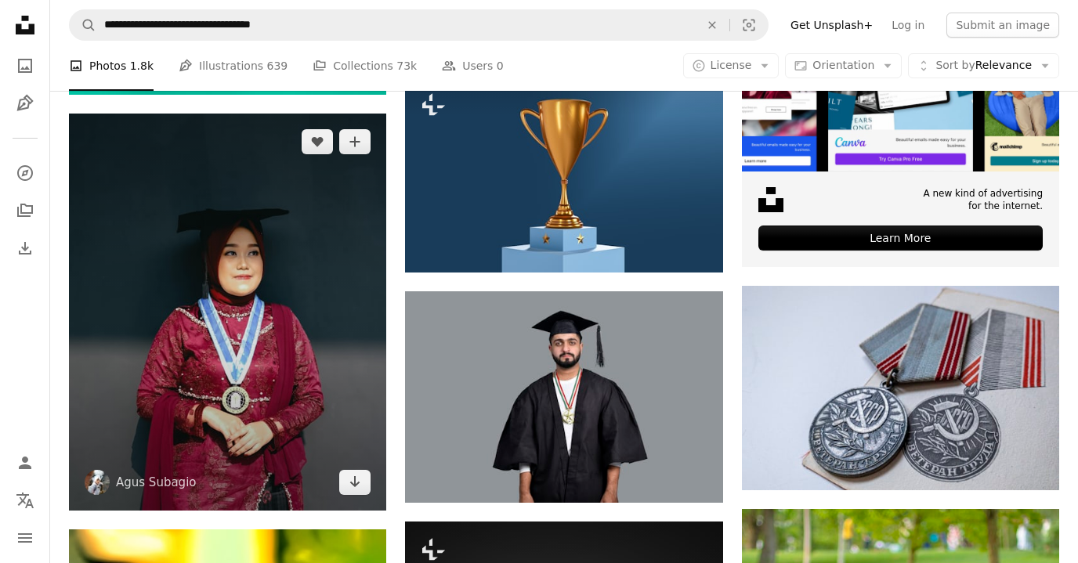
click at [219, 425] on img at bounding box center [227, 312] width 317 height 397
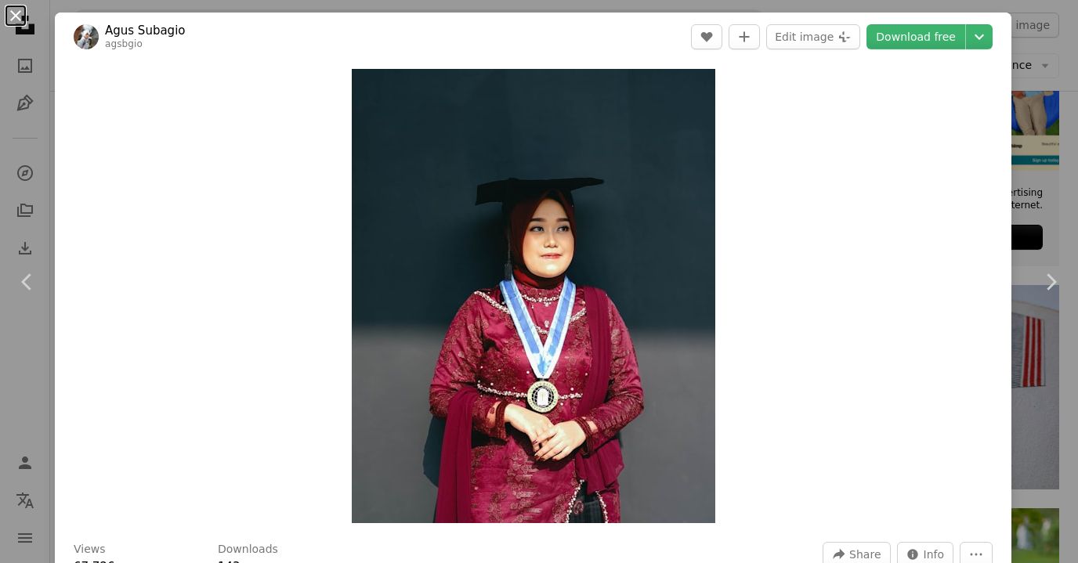
click at [12, 20] on button "An X shape" at bounding box center [15, 15] width 19 height 19
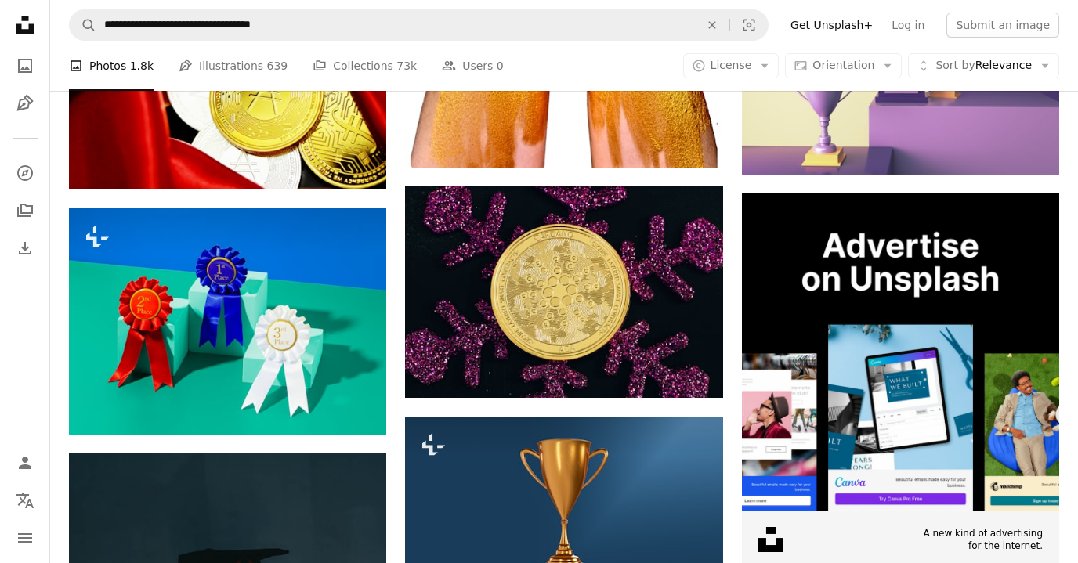
scroll to position [5858, 0]
